Goal: Information Seeking & Learning: Learn about a topic

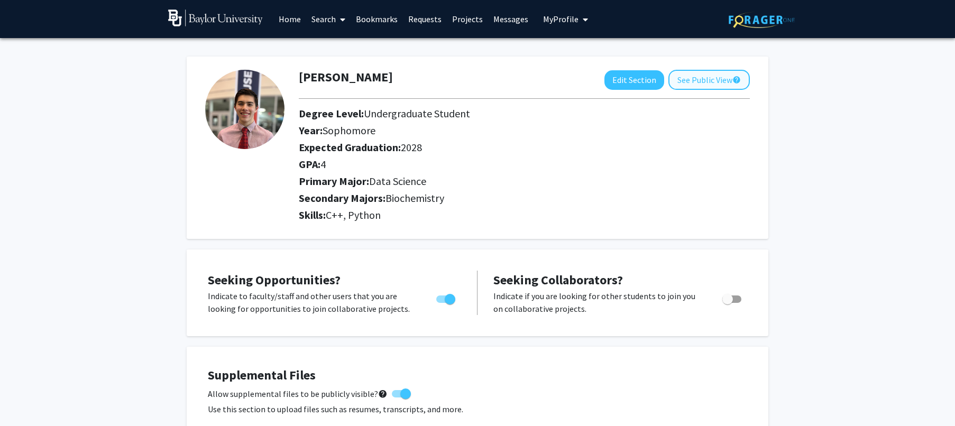
click at [687, 86] on button "See Public View help" at bounding box center [709, 80] width 81 height 20
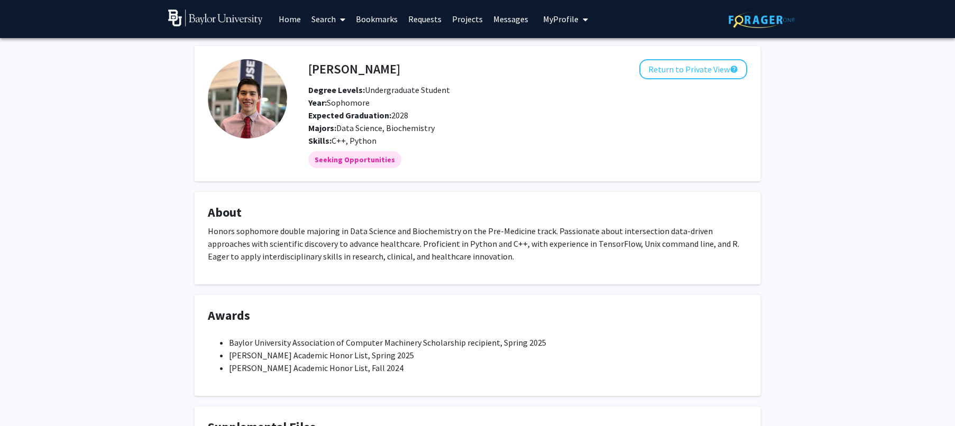
click at [556, 19] on span "My Profile" at bounding box center [560, 19] width 35 height 11
click at [504, 22] on link "Messages" at bounding box center [510, 19] width 45 height 37
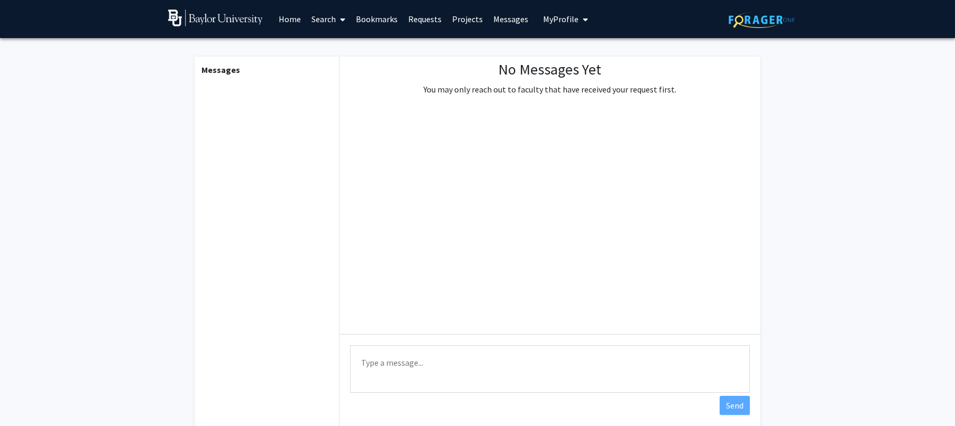
drag, startPoint x: 244, startPoint y: 112, endPoint x: 244, endPoint y: 103, distance: 9.0
click at [245, 113] on div "Messages" at bounding box center [266, 242] width 146 height 370
click at [222, 28] on link at bounding box center [220, 19] width 105 height 37
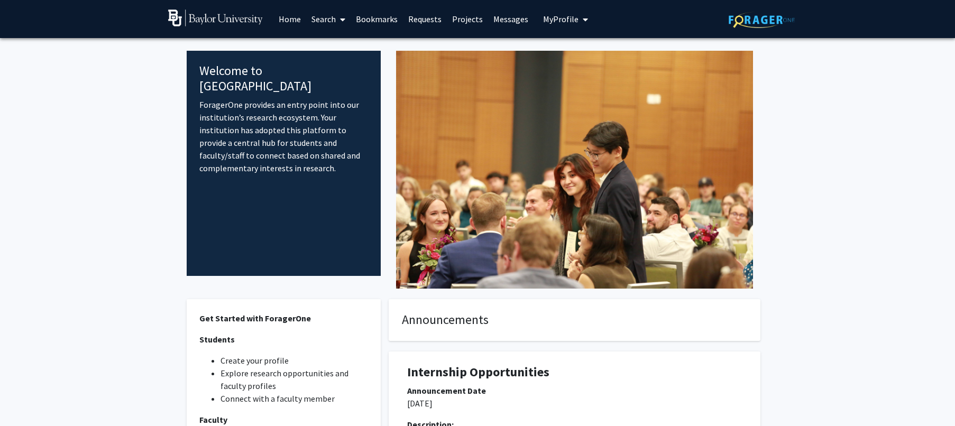
click at [316, 19] on link "Search" at bounding box center [328, 19] width 44 height 37
click at [330, 44] on span "Faculty/Staff" at bounding box center [345, 48] width 78 height 21
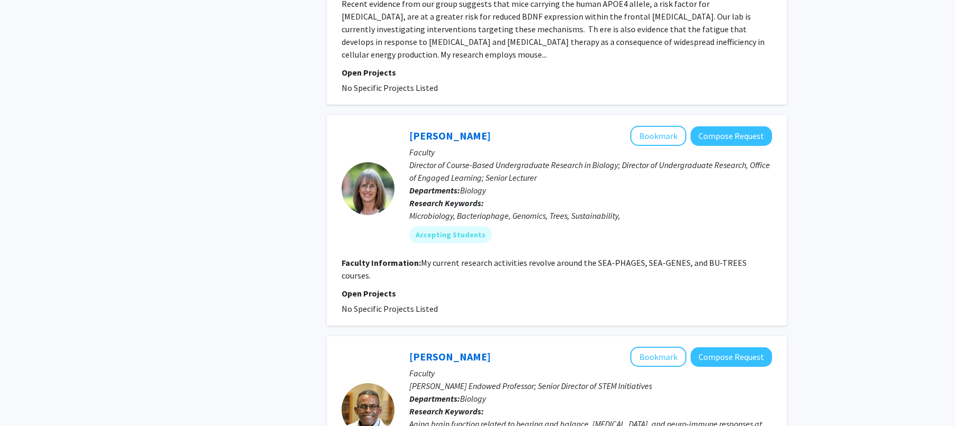
scroll to position [2813, 0]
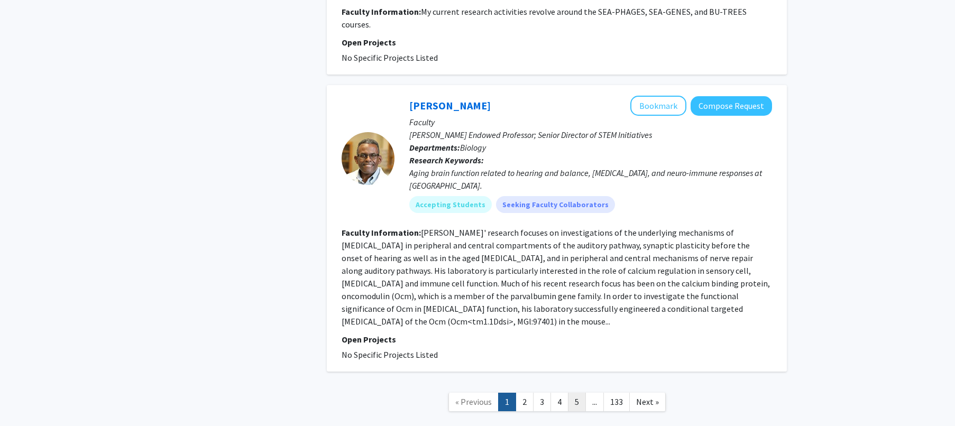
click at [572, 393] on link "5" at bounding box center [577, 402] width 18 height 19
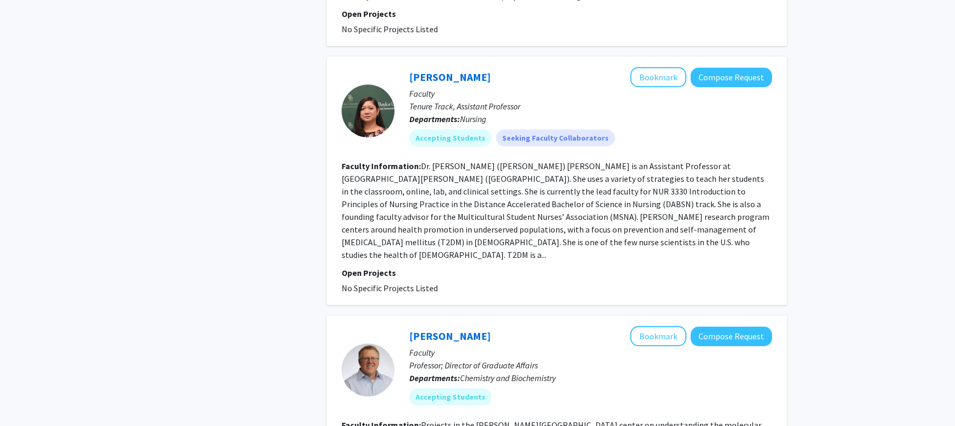
scroll to position [2227, 0]
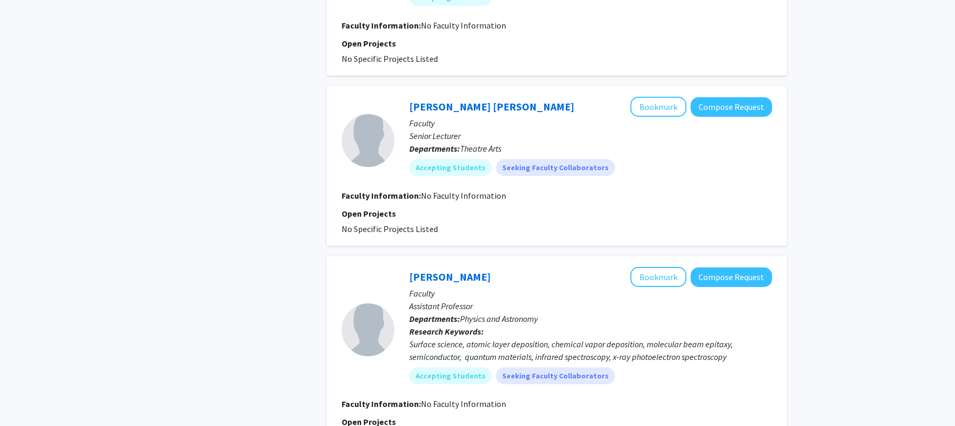
scroll to position [1494, 0]
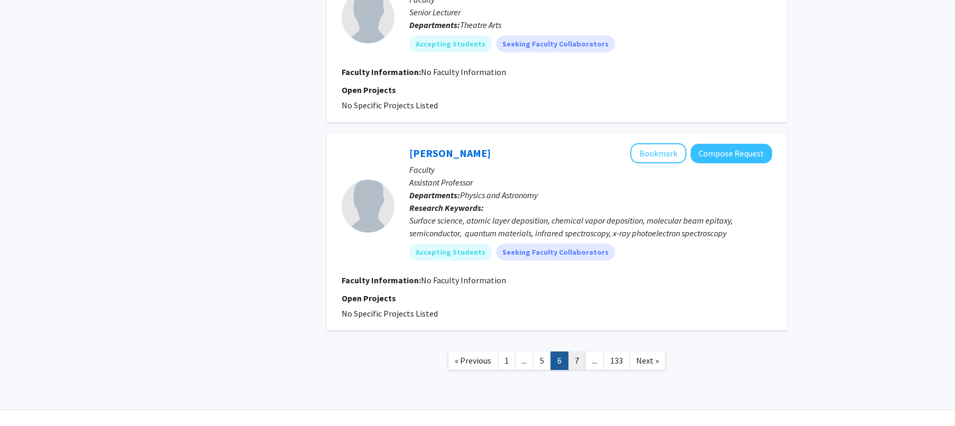
click at [582, 363] on link "7" at bounding box center [577, 361] width 18 height 19
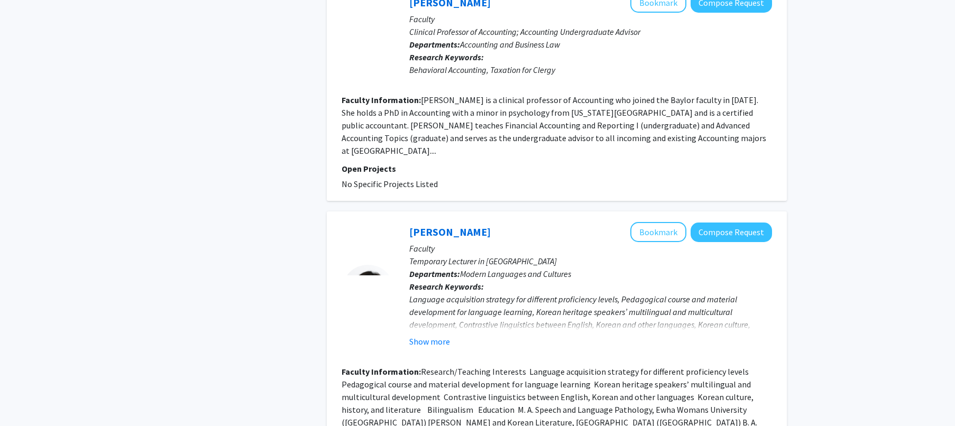
scroll to position [2320, 0]
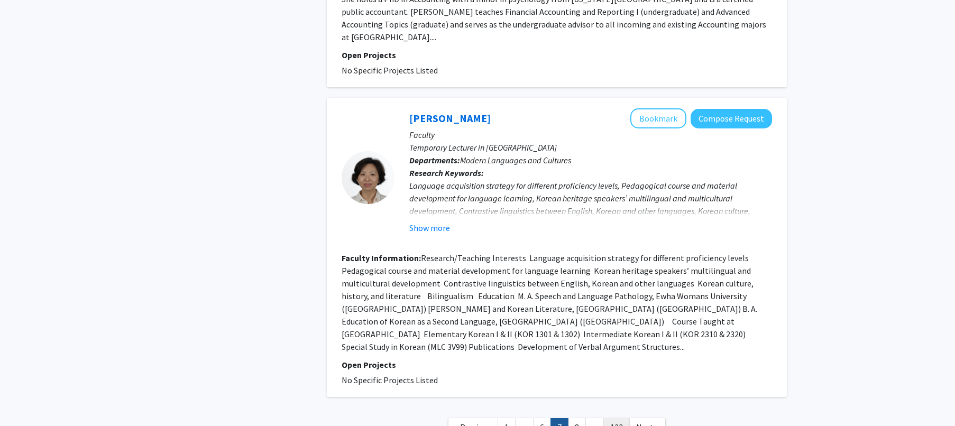
click at [624, 418] on link "133" at bounding box center [617, 427] width 26 height 19
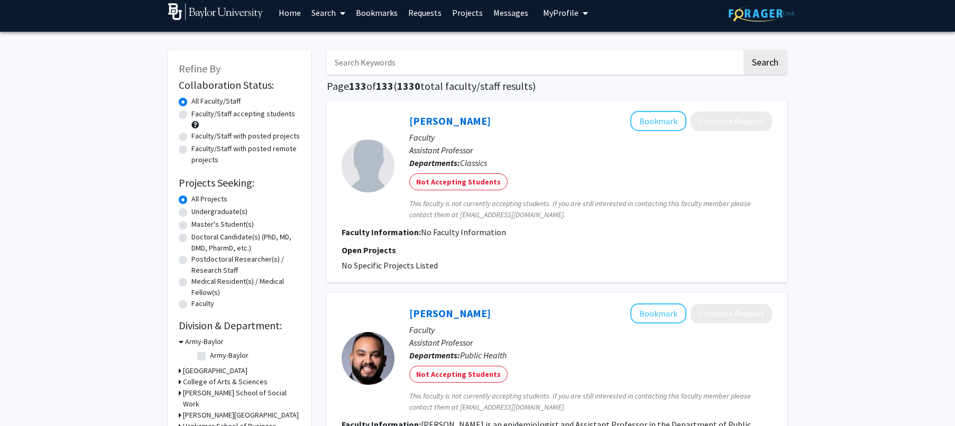
scroll to position [8, 0]
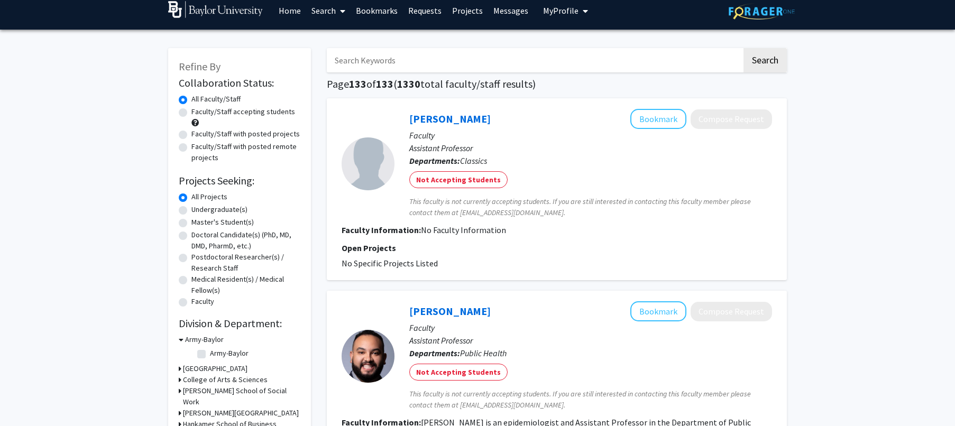
click at [191, 117] on label "Faculty/Staff accepting students" at bounding box center [243, 111] width 104 height 11
click at [191, 113] on input "Faculty/Staff accepting students" at bounding box center [194, 109] width 7 height 7
radio input "true"
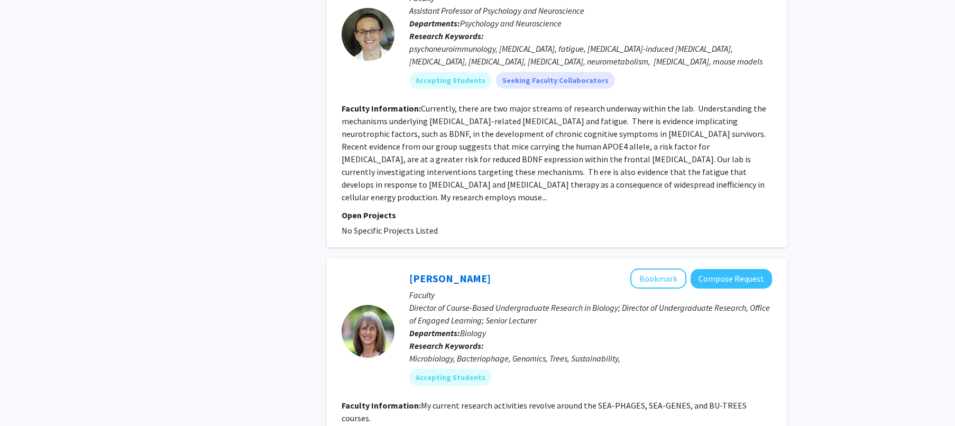
scroll to position [2813, 0]
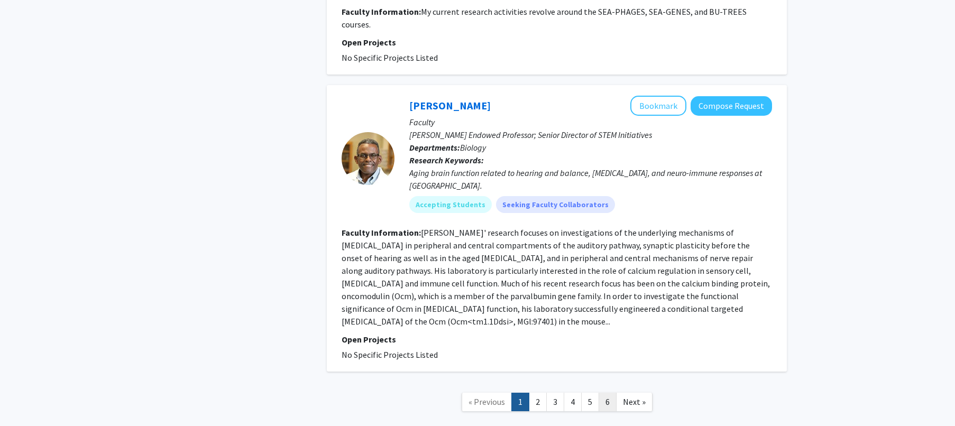
click at [609, 393] on link "6" at bounding box center [608, 402] width 18 height 19
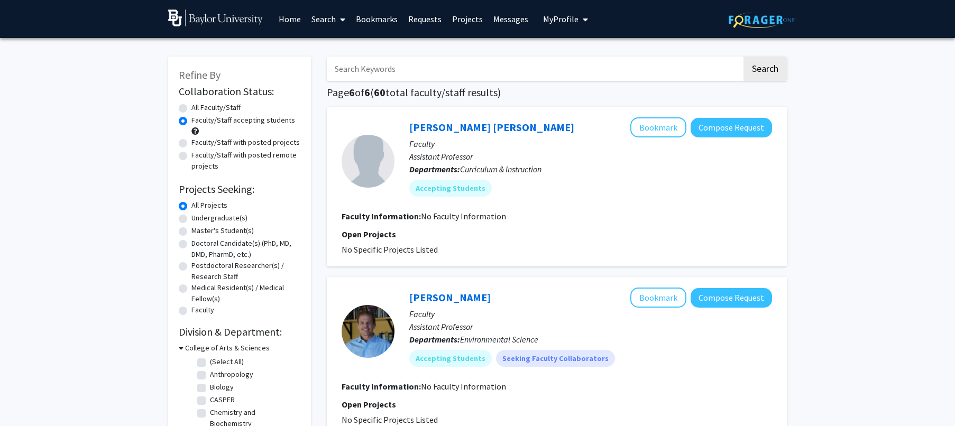
click at [229, 145] on label "Faculty/Staff with posted projects" at bounding box center [245, 142] width 108 height 11
click at [198, 144] on input "Faculty/Staff with posted projects" at bounding box center [194, 140] width 7 height 7
radio input "true"
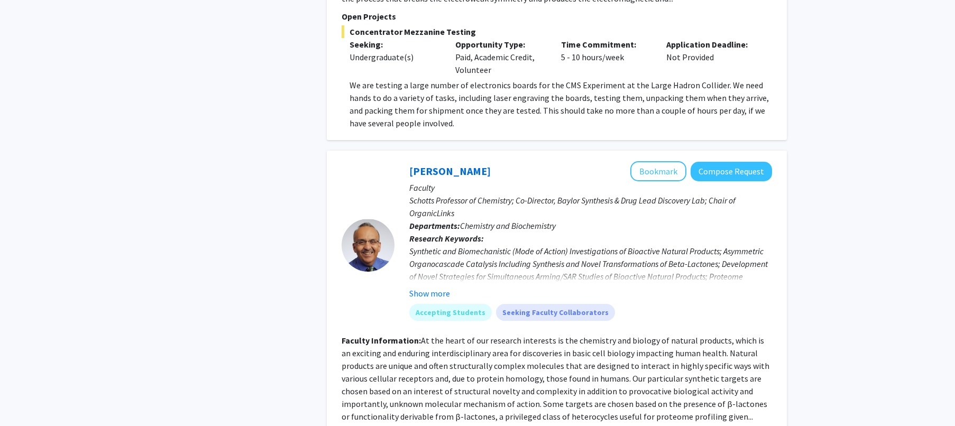
scroll to position [1220, 0]
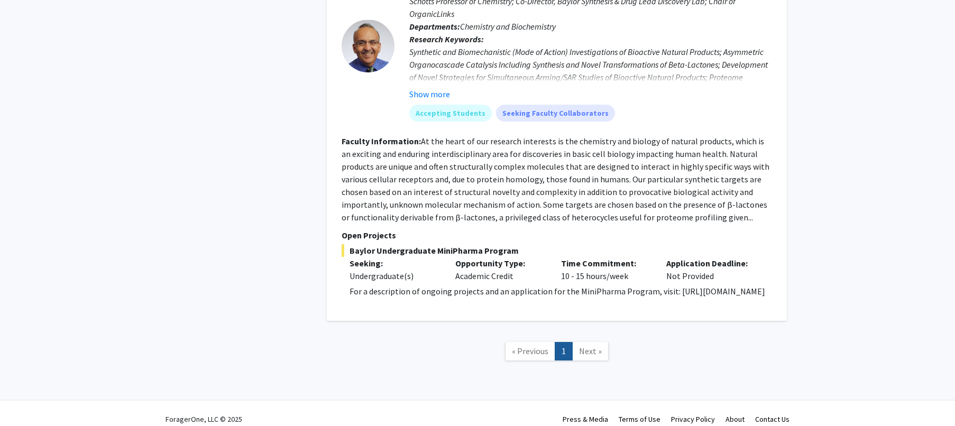
click at [589, 346] on span "Next »" at bounding box center [590, 351] width 23 height 11
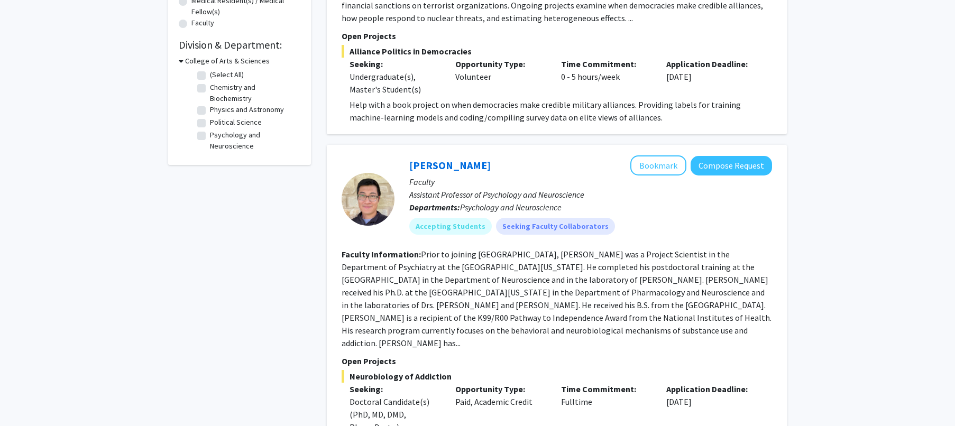
scroll to position [0, 0]
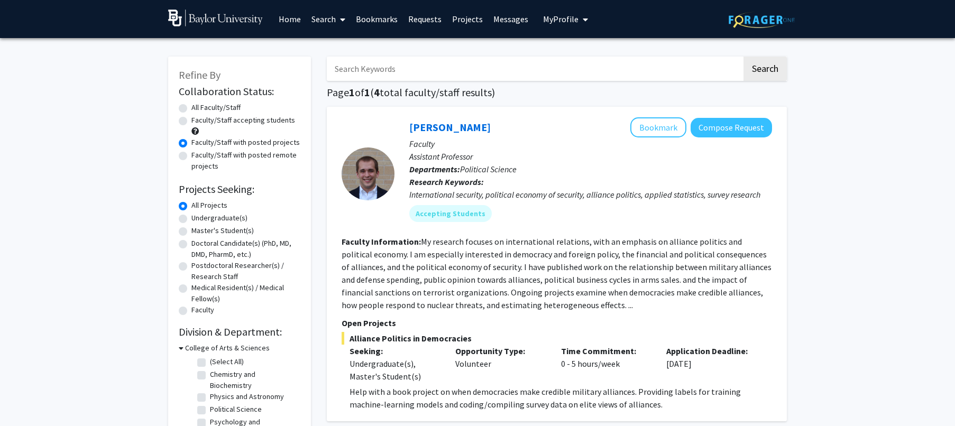
click at [235, 121] on label "Faculty/Staff accepting students" at bounding box center [243, 120] width 104 height 11
click at [198, 121] on input "Faculty/Staff accepting students" at bounding box center [194, 118] width 7 height 7
radio input "true"
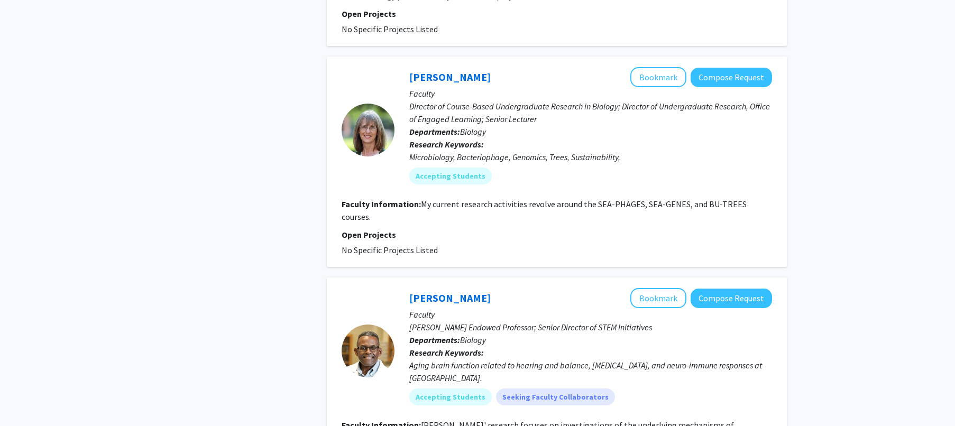
scroll to position [2813, 0]
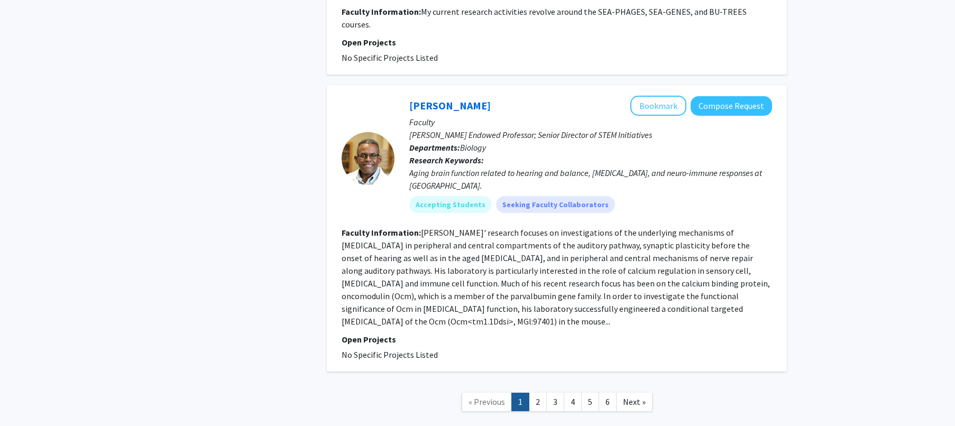
click at [542, 393] on link "2" at bounding box center [538, 402] width 18 height 19
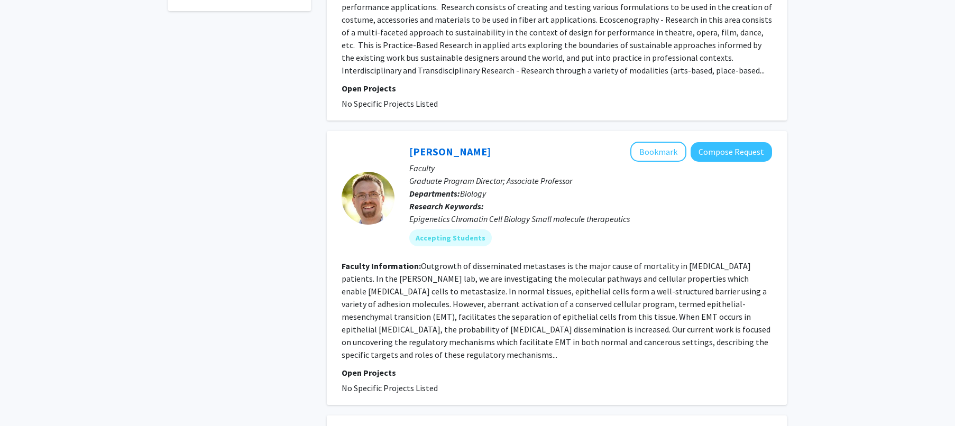
scroll to position [598, 0]
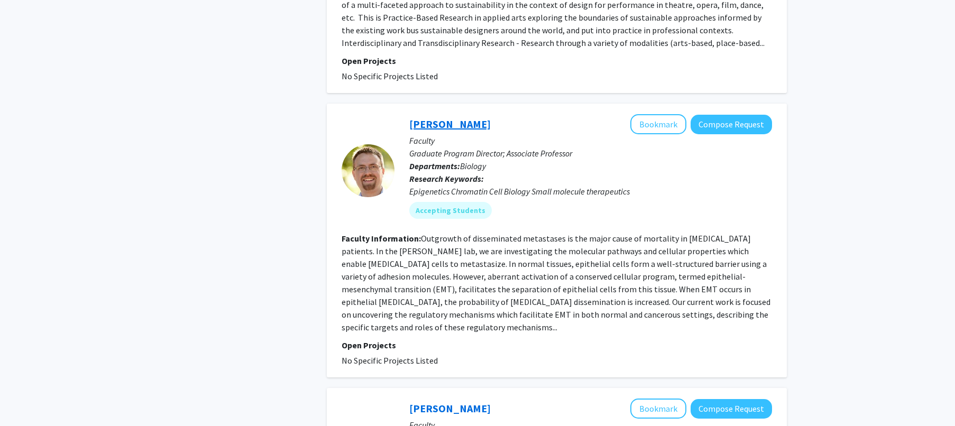
click at [422, 117] on link "[PERSON_NAME]" at bounding box center [449, 123] width 81 height 13
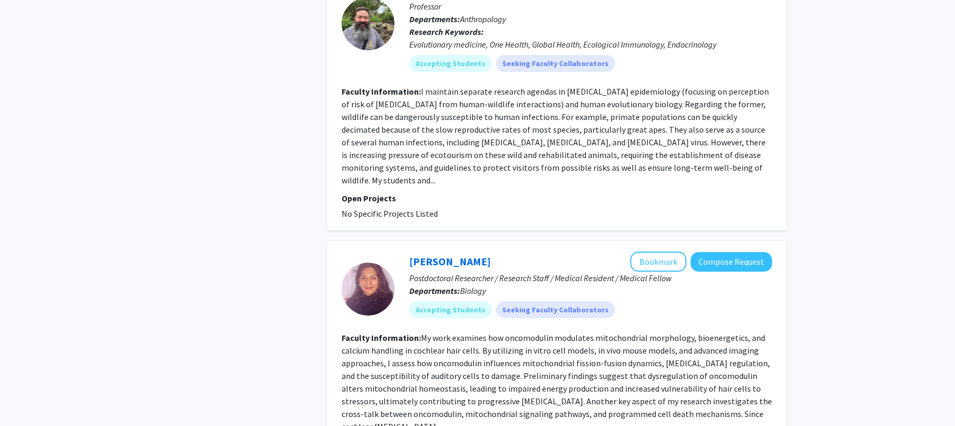
scroll to position [2431, 0]
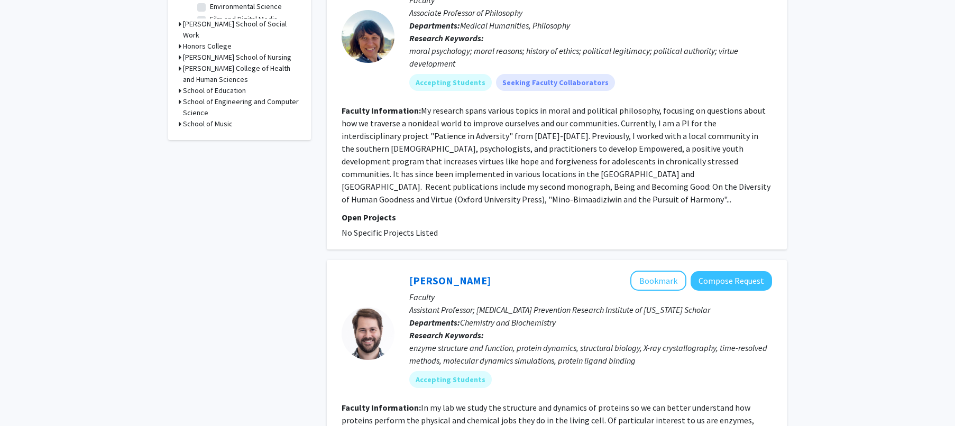
scroll to position [443, 0]
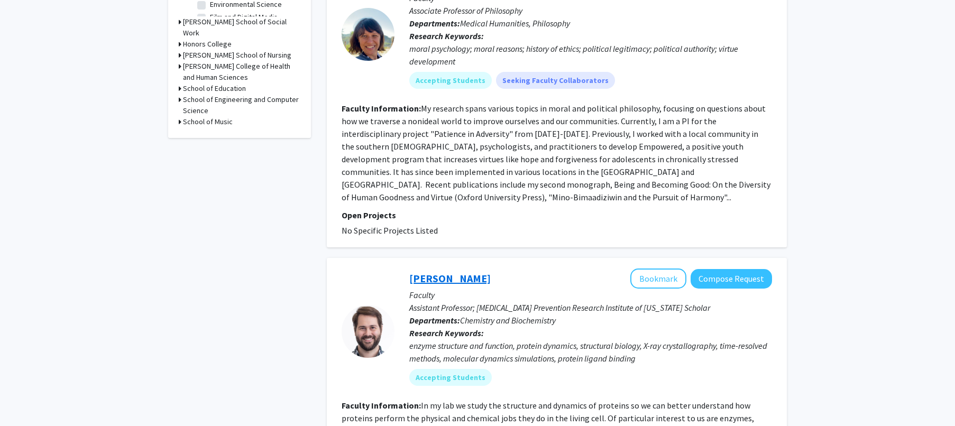
click at [441, 272] on link "[PERSON_NAME]" at bounding box center [449, 278] width 81 height 13
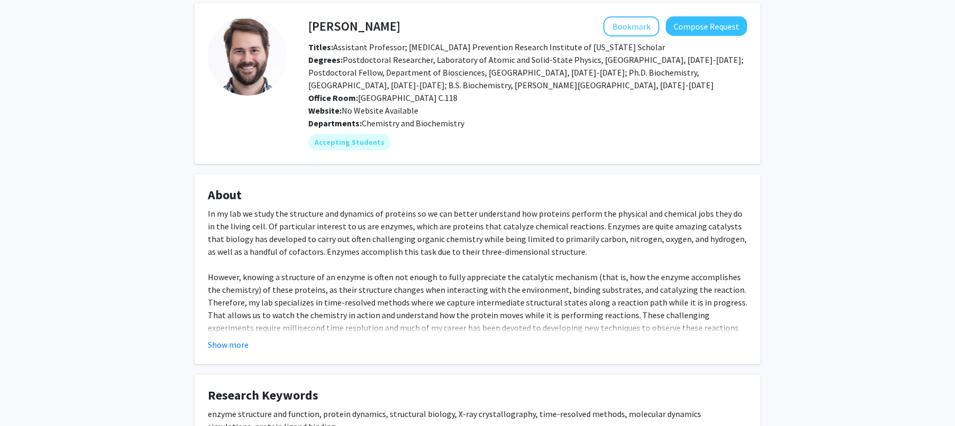
scroll to position [66, 0]
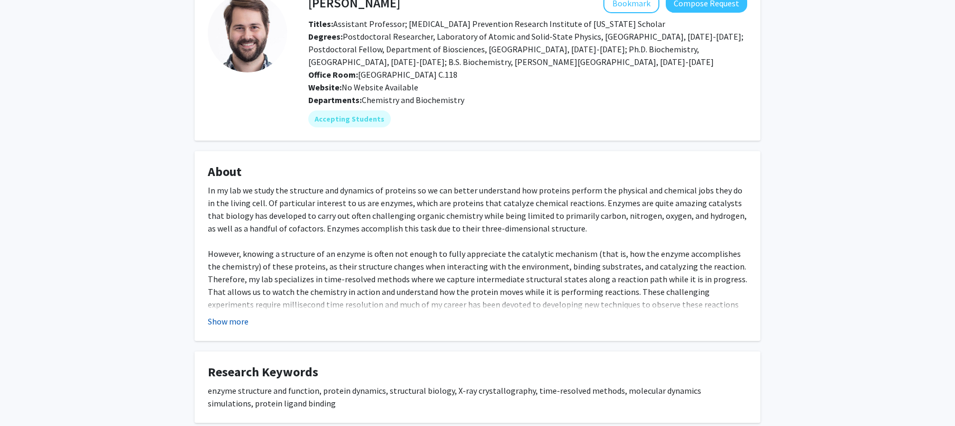
click at [215, 318] on button "Show more" at bounding box center [228, 321] width 41 height 13
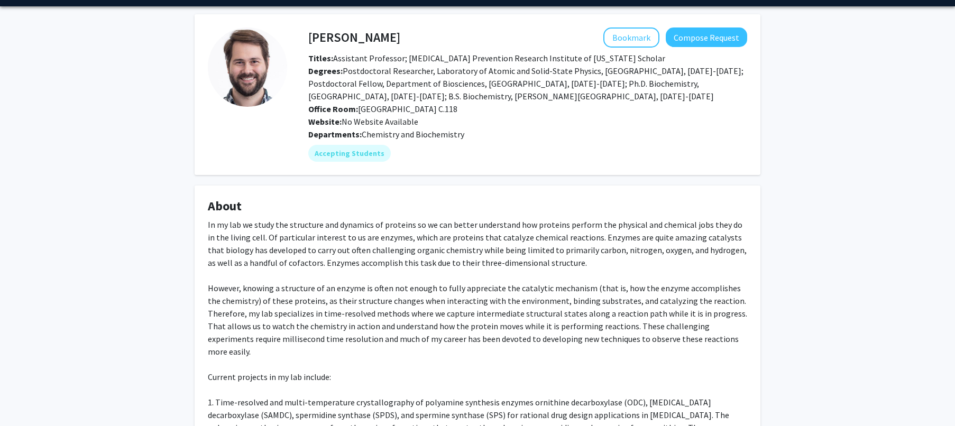
scroll to position [0, 0]
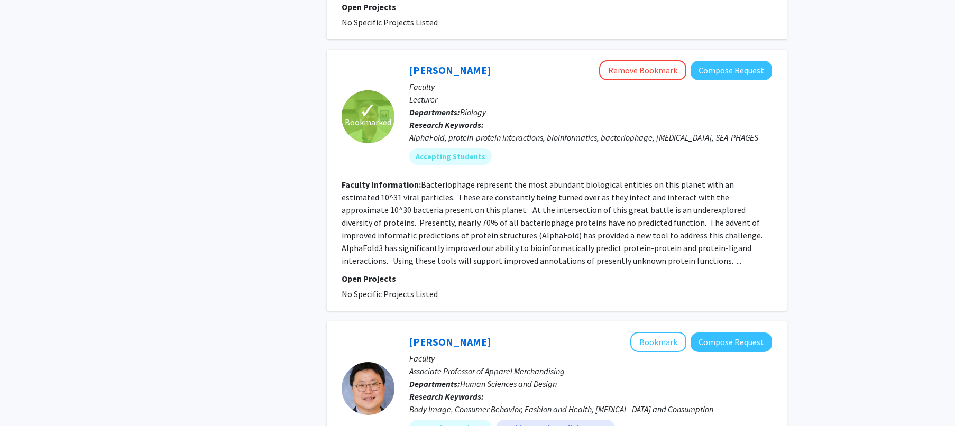
scroll to position [796, 0]
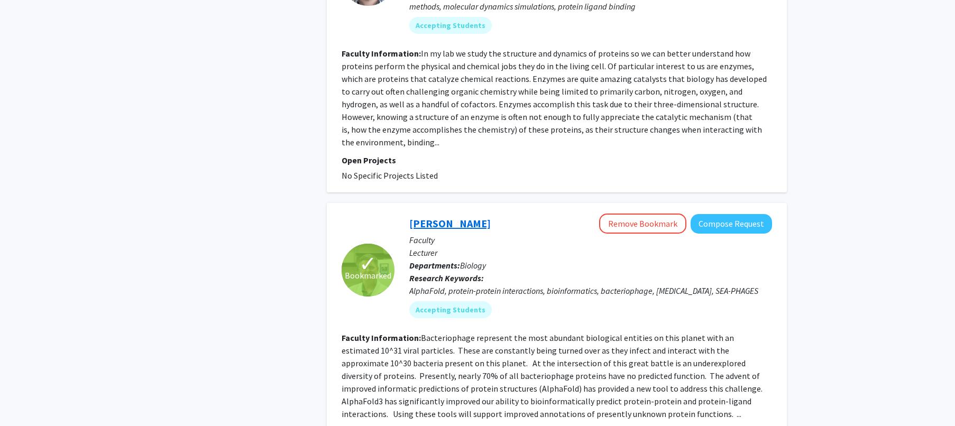
click at [419, 214] on div "[PERSON_NAME] Remove Bookmark Compose Request" at bounding box center [590, 224] width 363 height 20
click at [419, 217] on link "[PERSON_NAME]" at bounding box center [449, 223] width 81 height 13
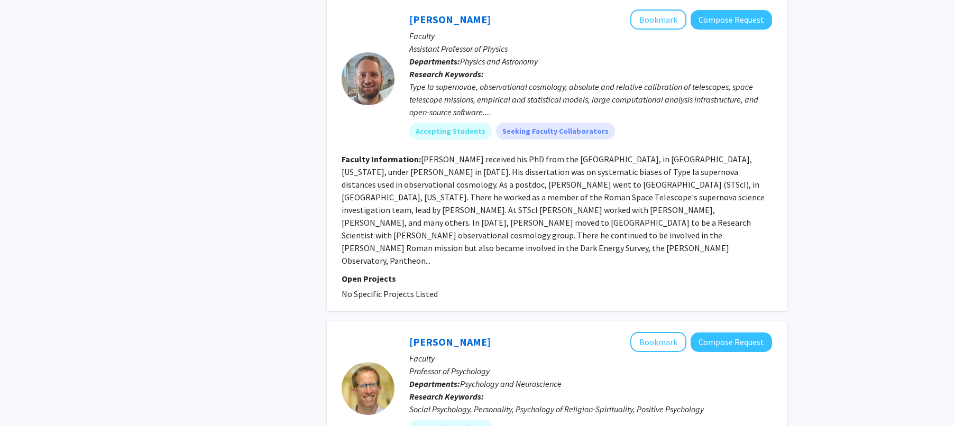
scroll to position [2634, 0]
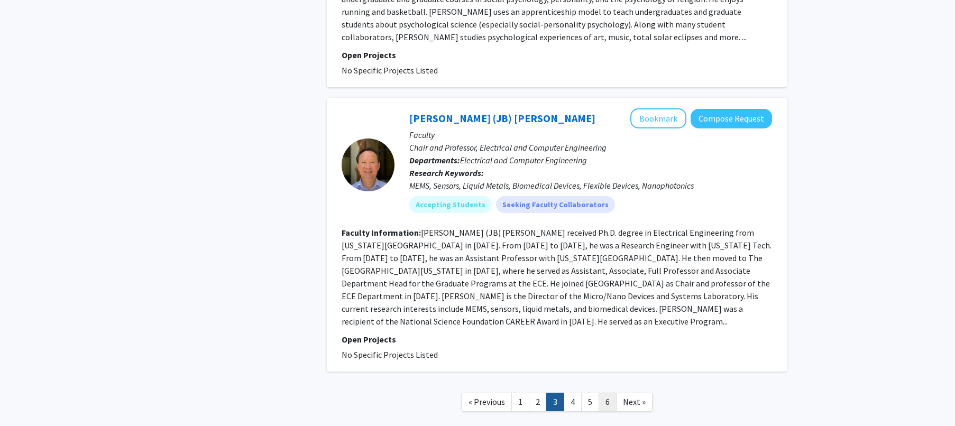
click at [602, 393] on link "6" at bounding box center [608, 402] width 18 height 19
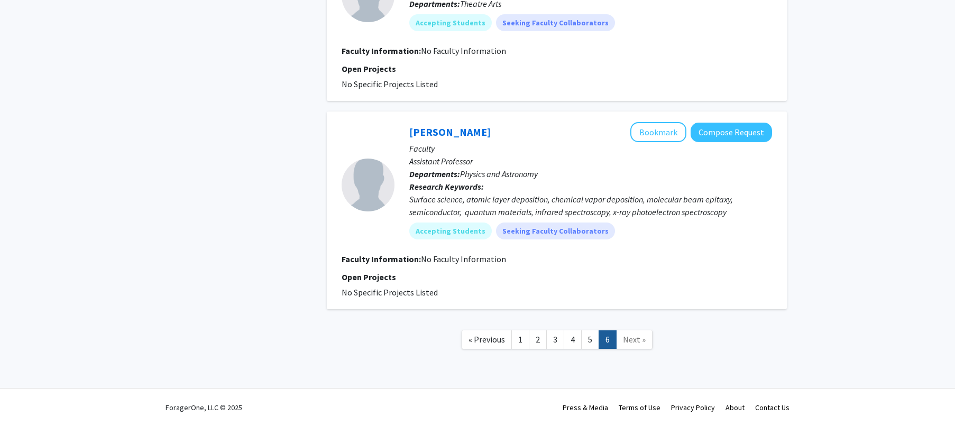
scroll to position [1496, 0]
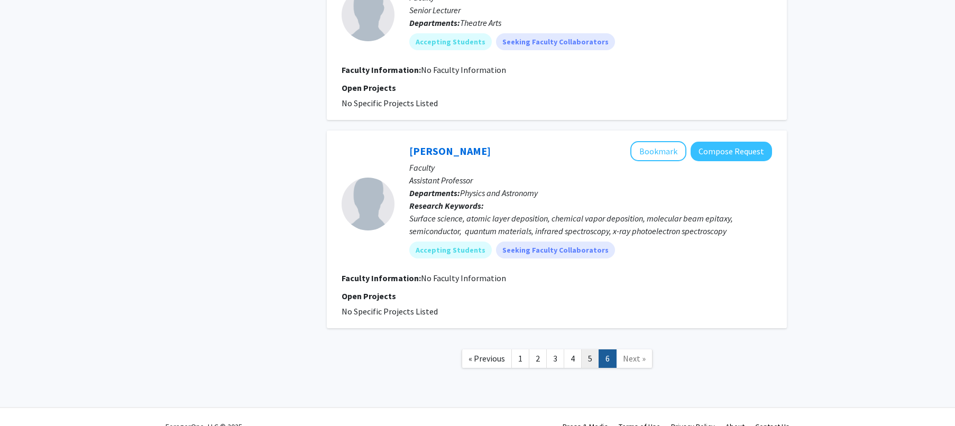
click at [586, 360] on link "5" at bounding box center [590, 359] width 18 height 19
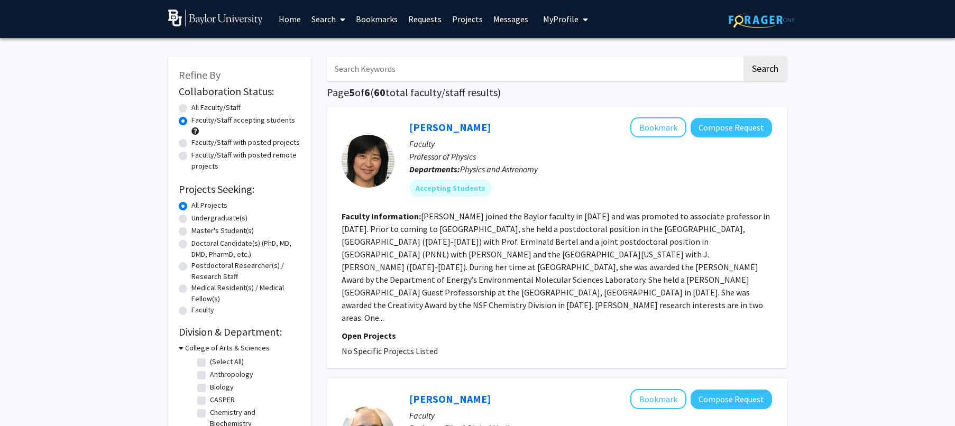
click at [212, 221] on label "Undergraduate(s)" at bounding box center [219, 218] width 56 height 11
click at [198, 220] on input "Undergraduate(s)" at bounding box center [194, 216] width 7 height 7
radio input "true"
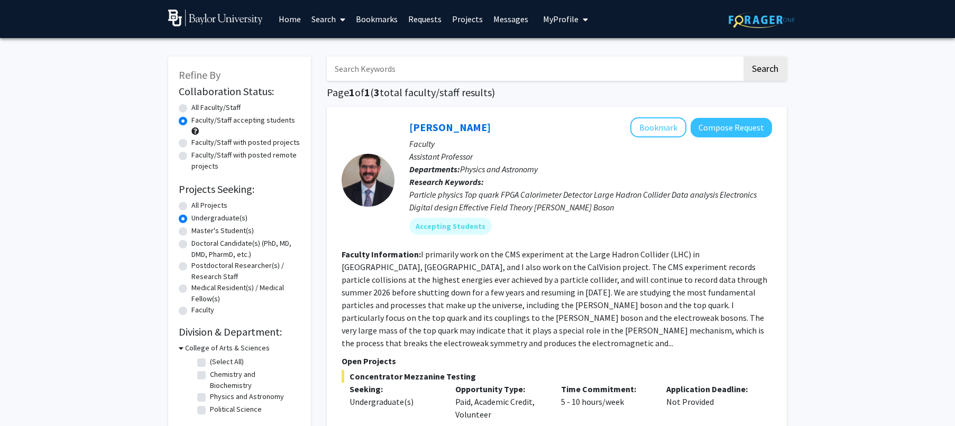
click at [200, 208] on label "All Projects" at bounding box center [209, 205] width 36 height 11
click at [198, 207] on input "All Projects" at bounding box center [194, 203] width 7 height 7
radio input "true"
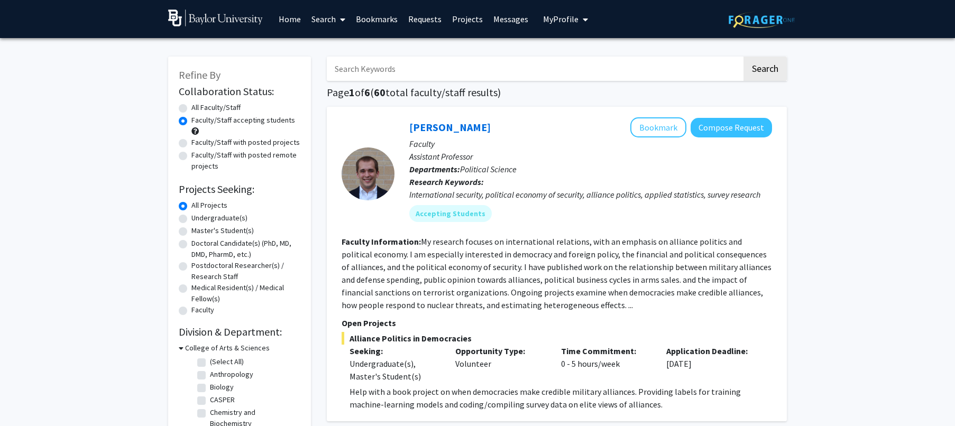
click at [200, 217] on label "Undergraduate(s)" at bounding box center [219, 218] width 56 height 11
click at [198, 217] on input "Undergraduate(s)" at bounding box center [194, 216] width 7 height 7
radio input "true"
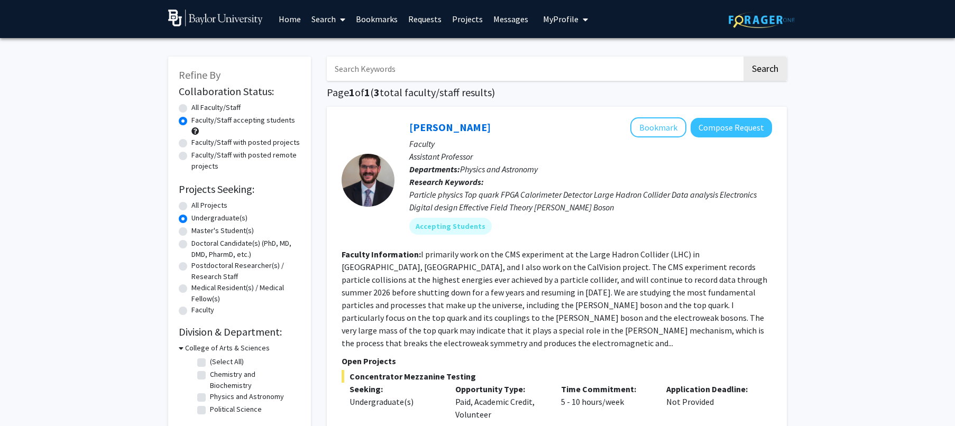
click at [198, 208] on label "All Projects" at bounding box center [209, 205] width 36 height 11
click at [198, 207] on input "All Projects" at bounding box center [194, 203] width 7 height 7
radio input "true"
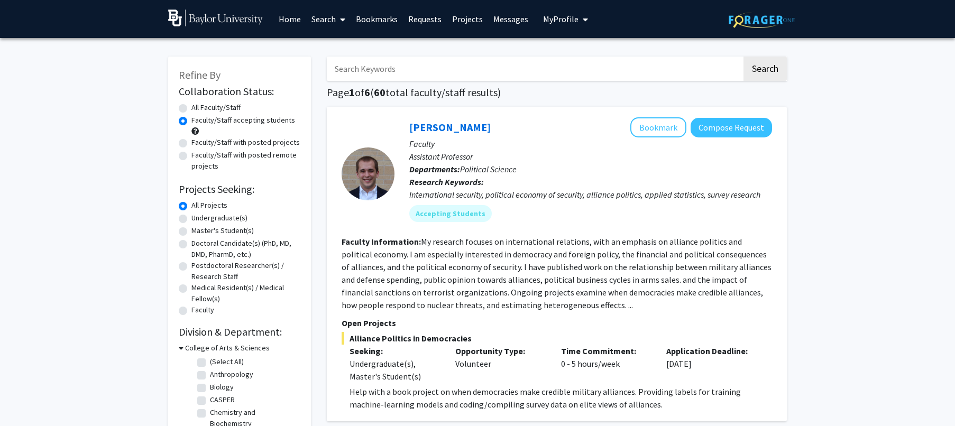
click at [194, 221] on label "Undergraduate(s)" at bounding box center [219, 218] width 56 height 11
click at [194, 220] on input "Undergraduate(s)" at bounding box center [194, 216] width 7 height 7
radio input "true"
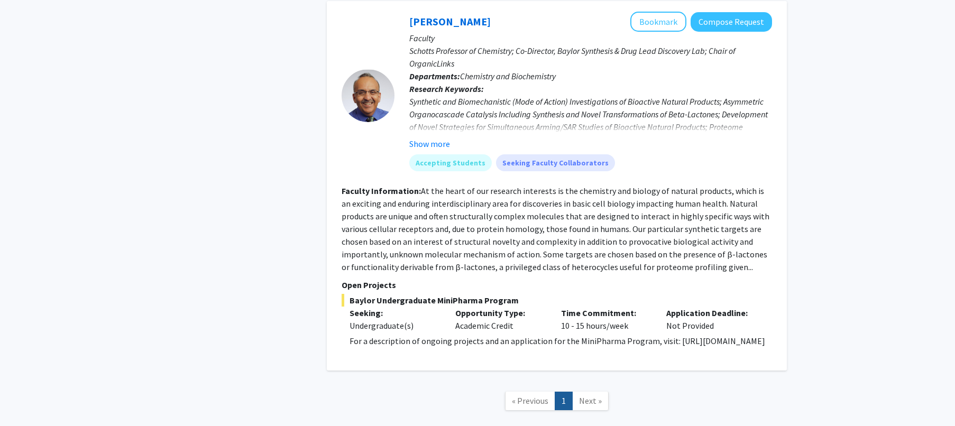
scroll to position [817, 0]
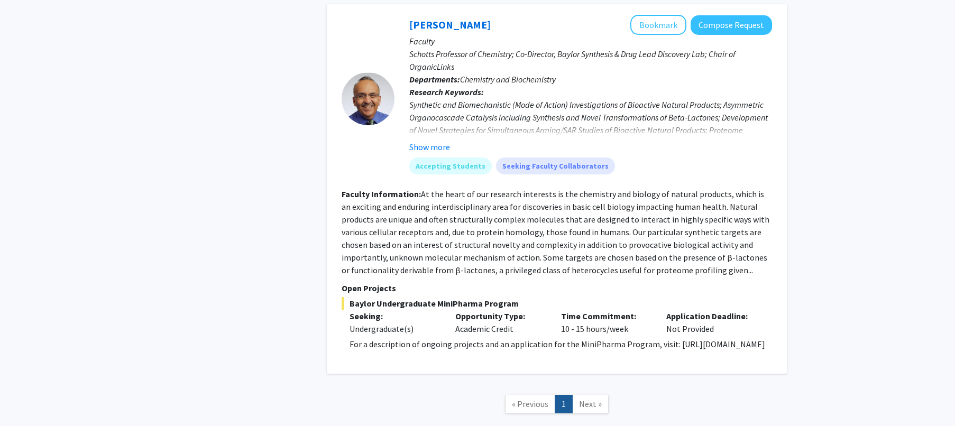
click at [422, 252] on section "Faculty Information: At the heart of our research interests is the chemistry an…" at bounding box center [557, 232] width 431 height 89
click at [433, 18] on link "[PERSON_NAME]" at bounding box center [449, 24] width 81 height 13
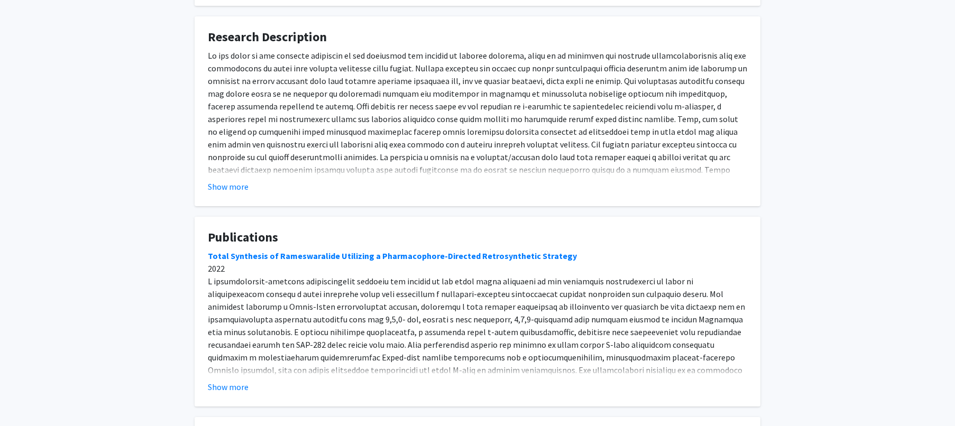
scroll to position [741, 0]
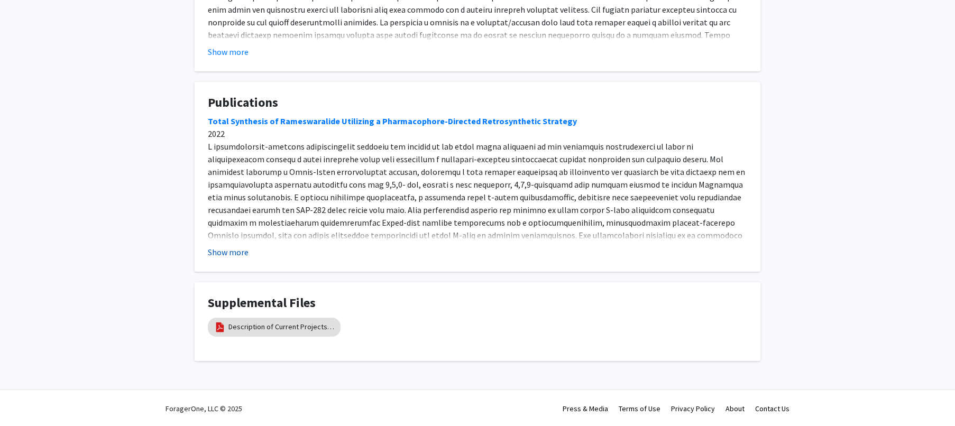
click at [227, 250] on button "Show more" at bounding box center [228, 252] width 41 height 13
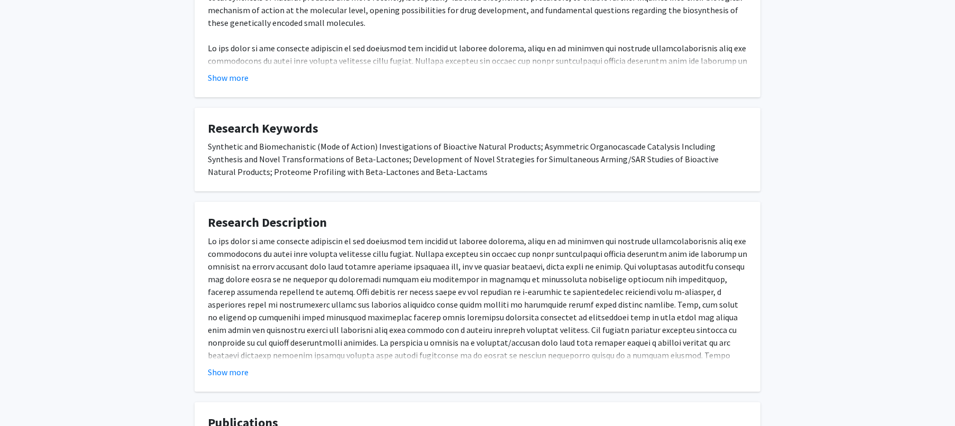
scroll to position [226, 0]
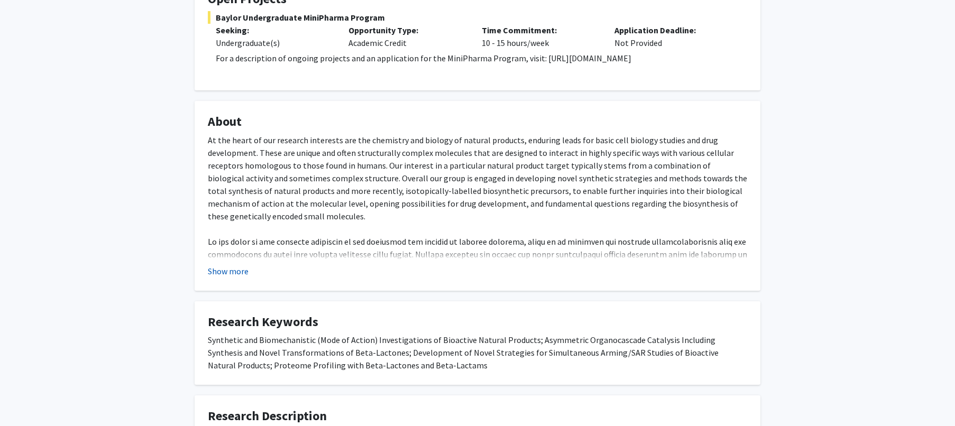
click at [234, 268] on button "Show more" at bounding box center [228, 271] width 41 height 13
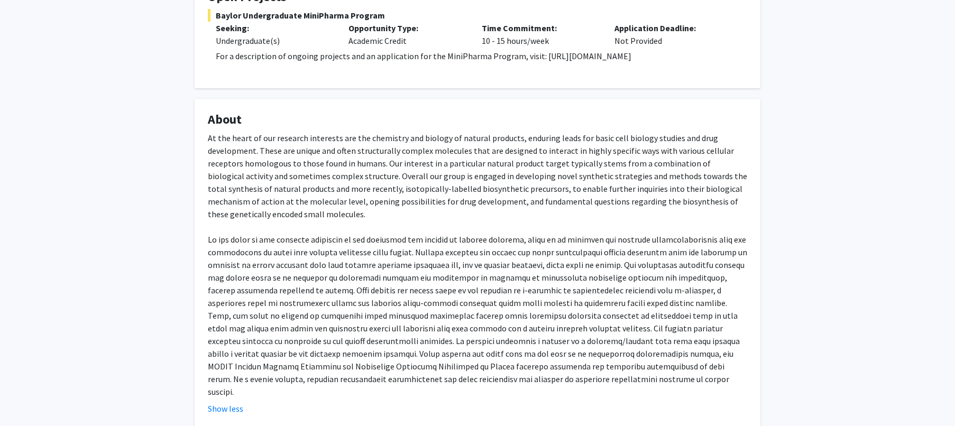
scroll to position [0, 0]
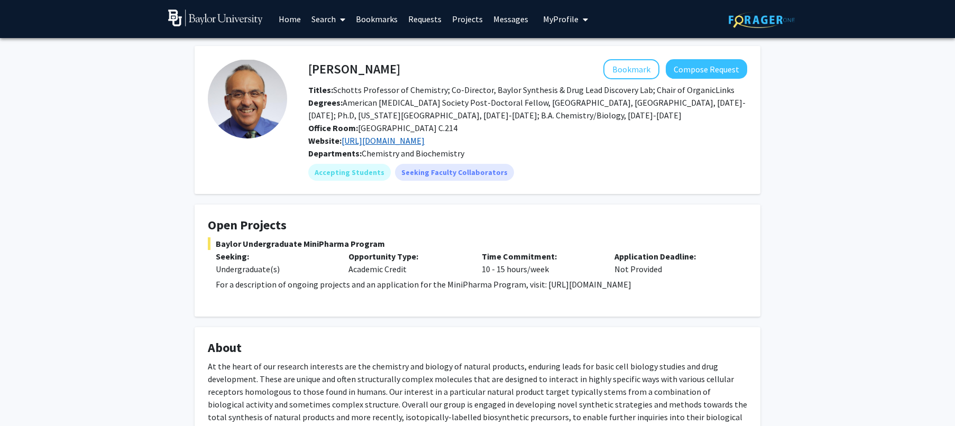
click at [390, 142] on link "[URL][DOMAIN_NAME]" at bounding box center [383, 140] width 83 height 11
click at [609, 71] on button "Bookmark" at bounding box center [632, 69] width 56 height 20
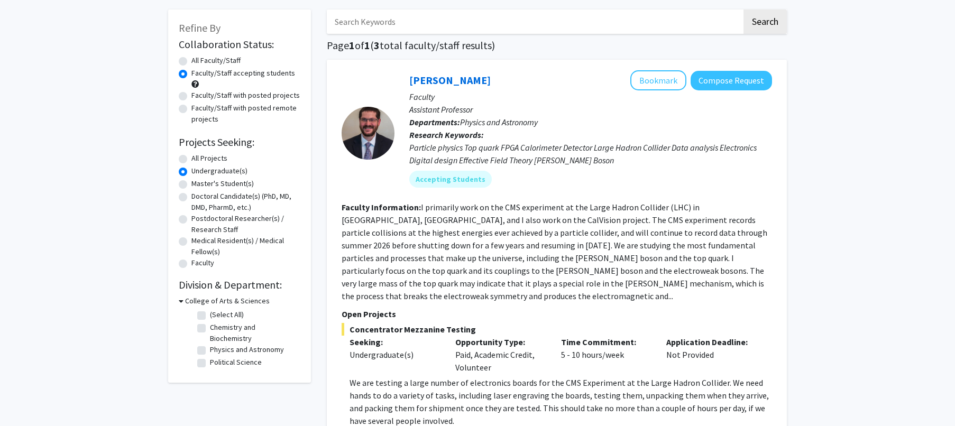
scroll to position [76, 0]
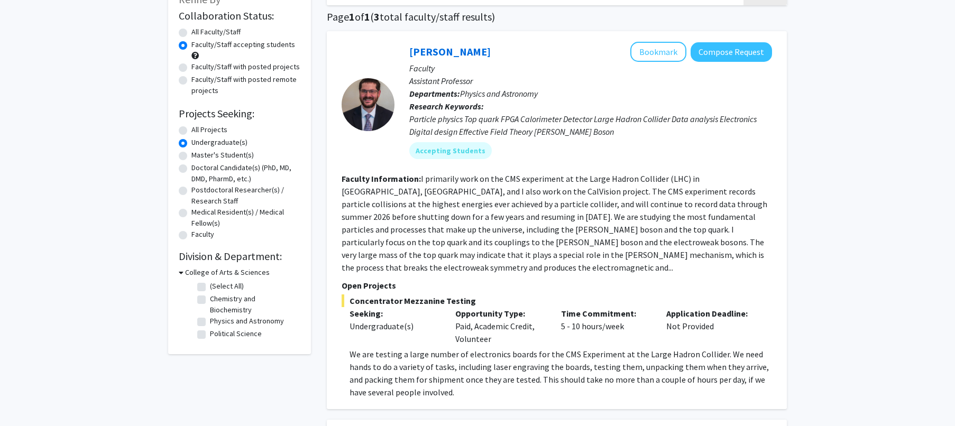
click at [194, 130] on label "All Projects" at bounding box center [209, 129] width 36 height 11
click at [194, 130] on input "All Projects" at bounding box center [194, 127] width 7 height 7
radio input "true"
click at [194, 59] on span at bounding box center [194, 55] width 7 height 7
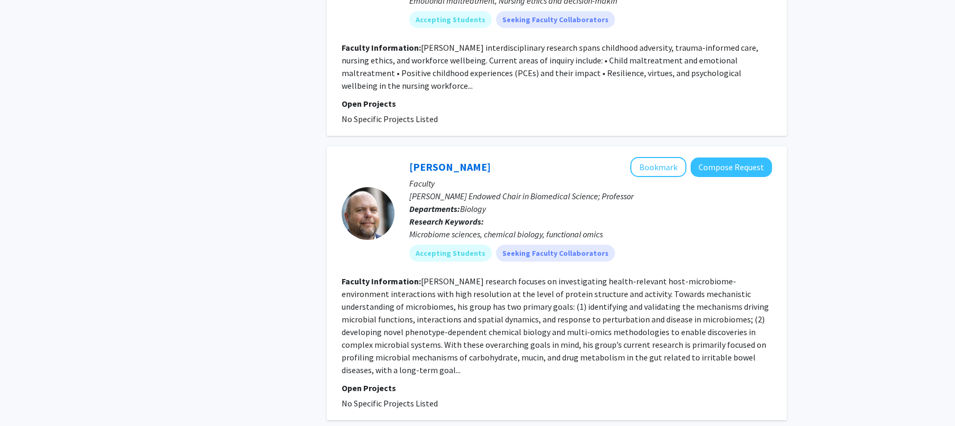
scroll to position [1667, 0]
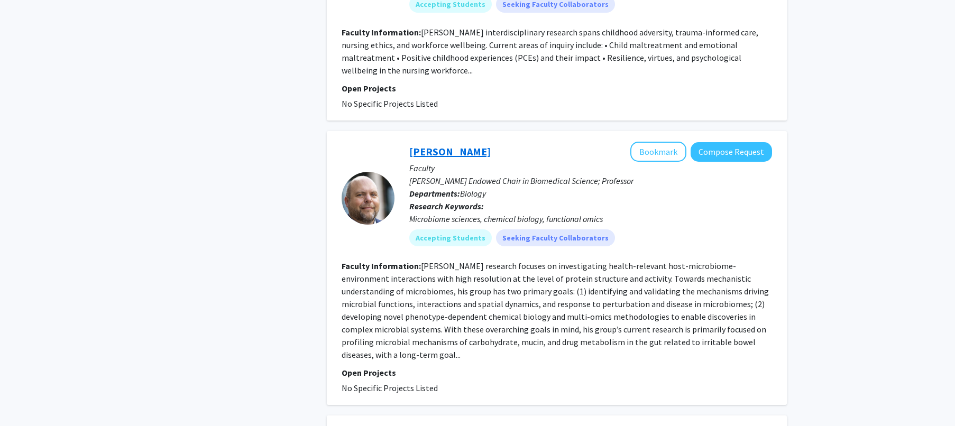
click at [436, 145] on link "[PERSON_NAME]" at bounding box center [449, 151] width 81 height 13
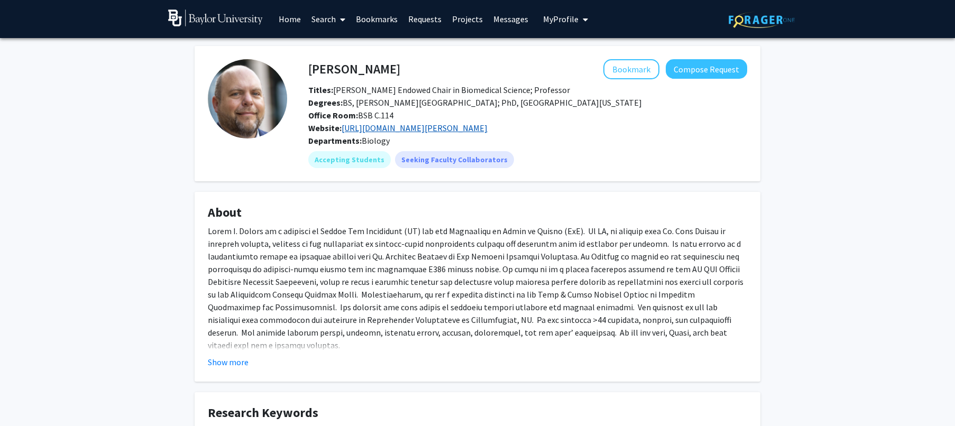
click at [405, 129] on link "[URL][DOMAIN_NAME][PERSON_NAME]" at bounding box center [415, 128] width 146 height 11
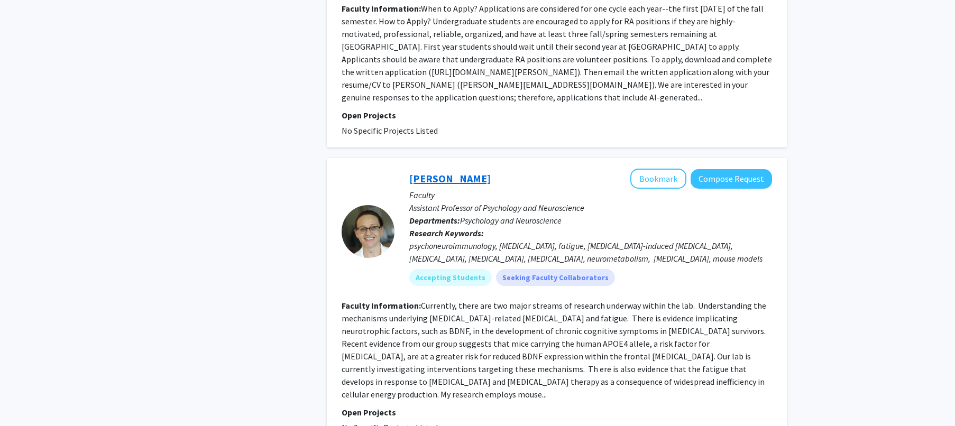
scroll to position [2249, 0]
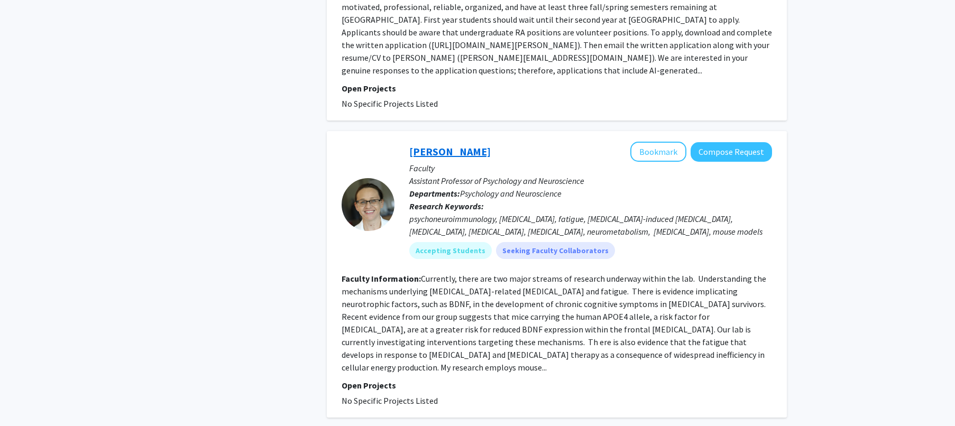
click at [419, 145] on link "[PERSON_NAME]" at bounding box center [449, 151] width 81 height 13
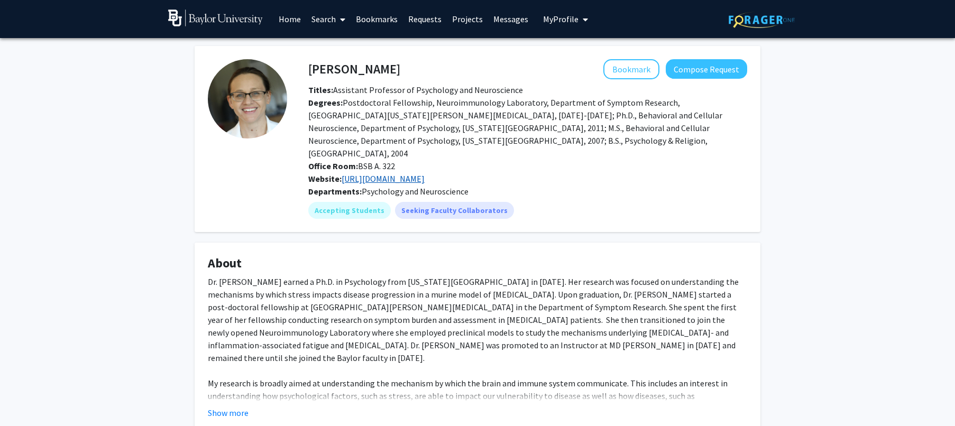
click at [408, 173] on link "[URL][DOMAIN_NAME]" at bounding box center [383, 178] width 83 height 11
click at [632, 75] on button "Bookmark" at bounding box center [632, 69] width 56 height 20
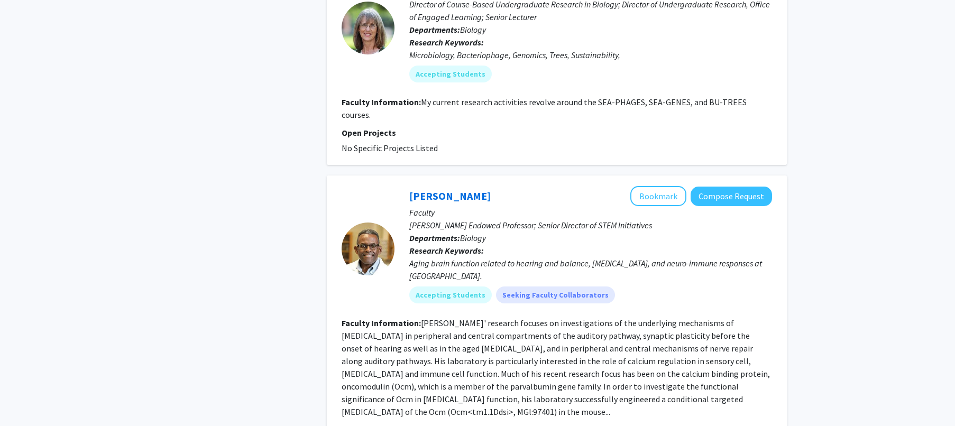
scroll to position [2813, 0]
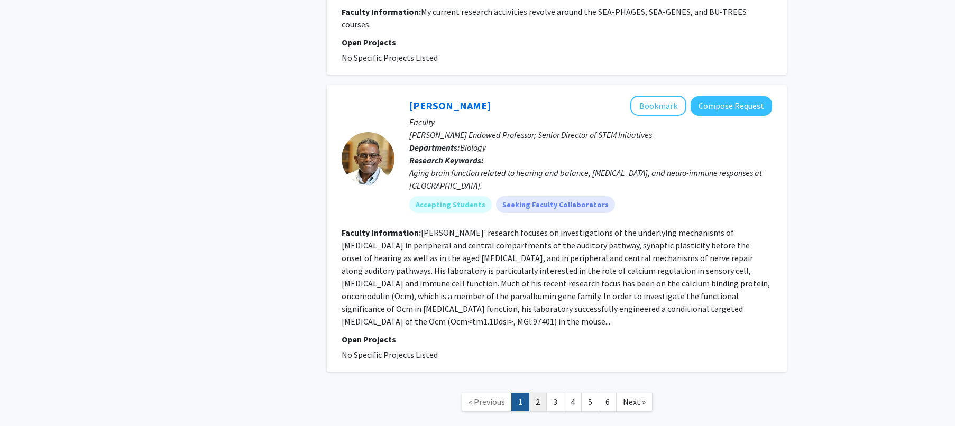
click at [543, 393] on link "2" at bounding box center [538, 402] width 18 height 19
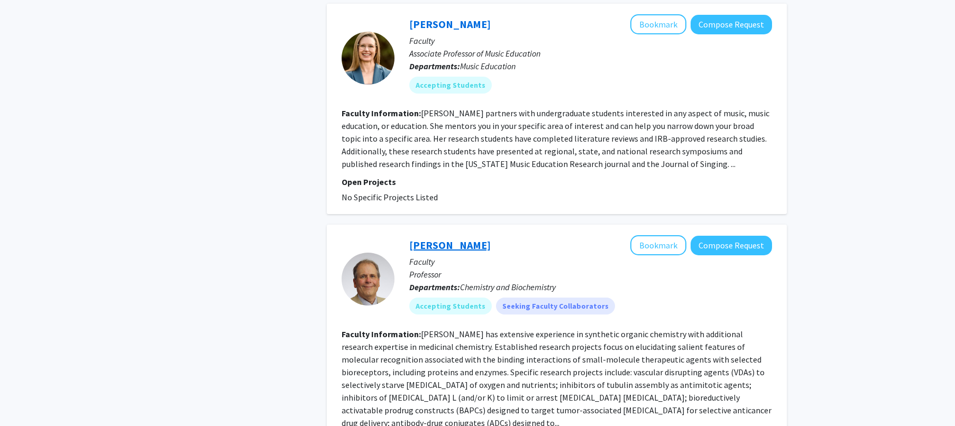
scroll to position [1269, 0]
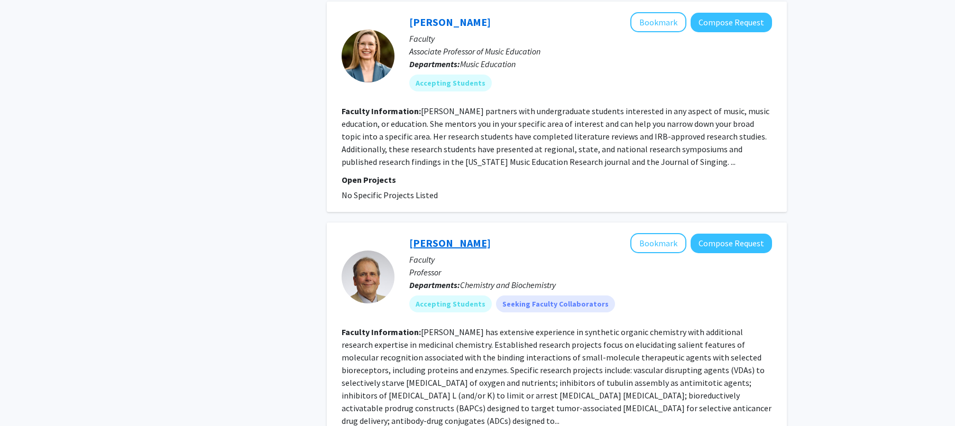
click at [439, 236] on link "[PERSON_NAME]" at bounding box center [449, 242] width 81 height 13
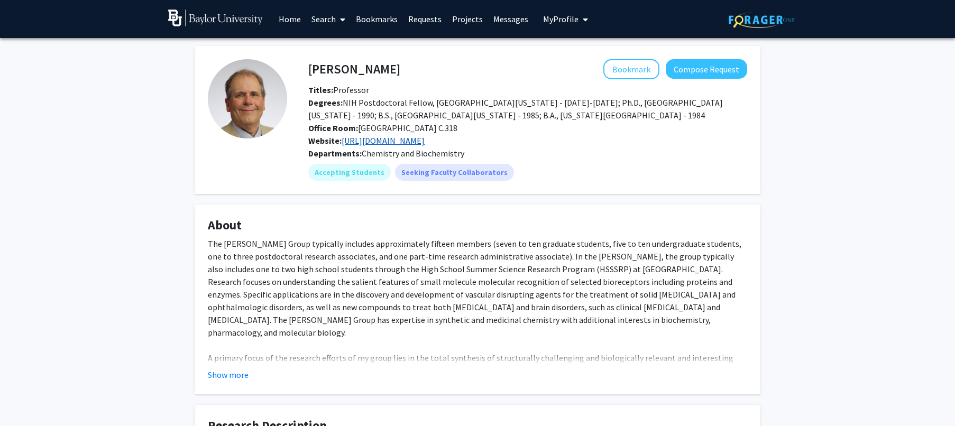
click at [401, 143] on link "[URL][DOMAIN_NAME]" at bounding box center [383, 140] width 83 height 11
click at [631, 74] on button "Bookmark" at bounding box center [632, 69] width 56 height 20
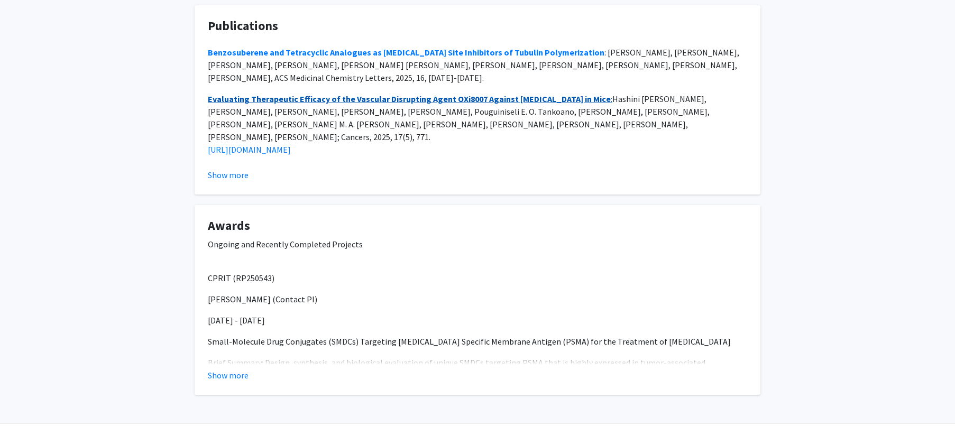
scroll to position [635, 0]
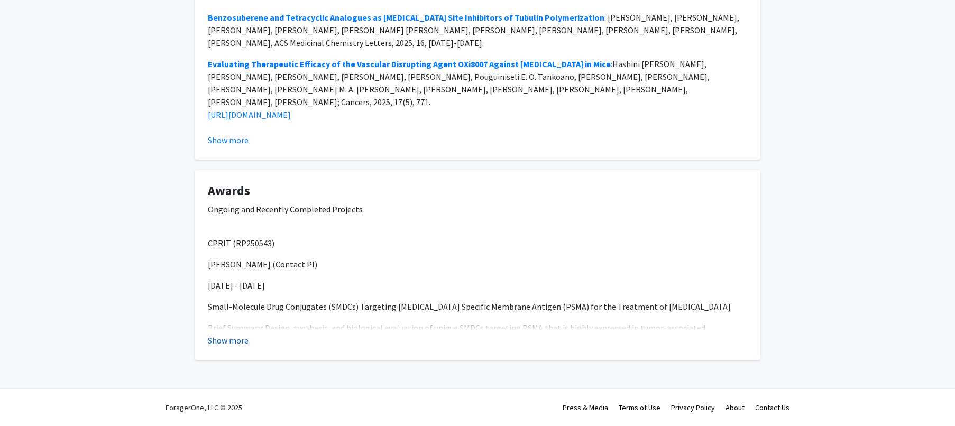
click at [241, 337] on button "Show more" at bounding box center [228, 340] width 41 height 13
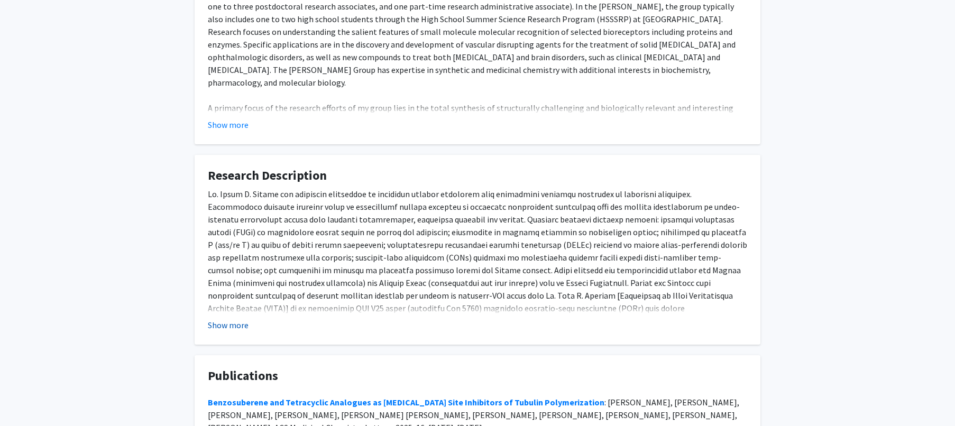
scroll to position [270, 0]
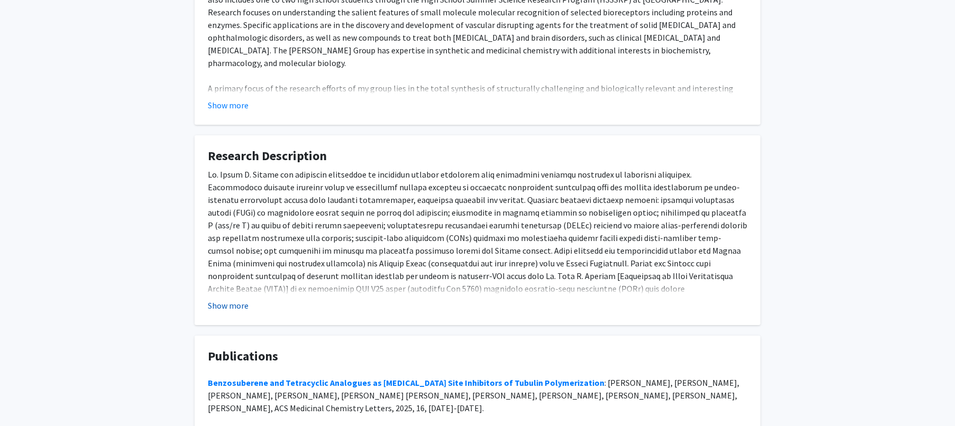
click at [235, 304] on button "Show more" at bounding box center [228, 305] width 41 height 13
click at [235, 304] on p at bounding box center [478, 320] width 540 height 305
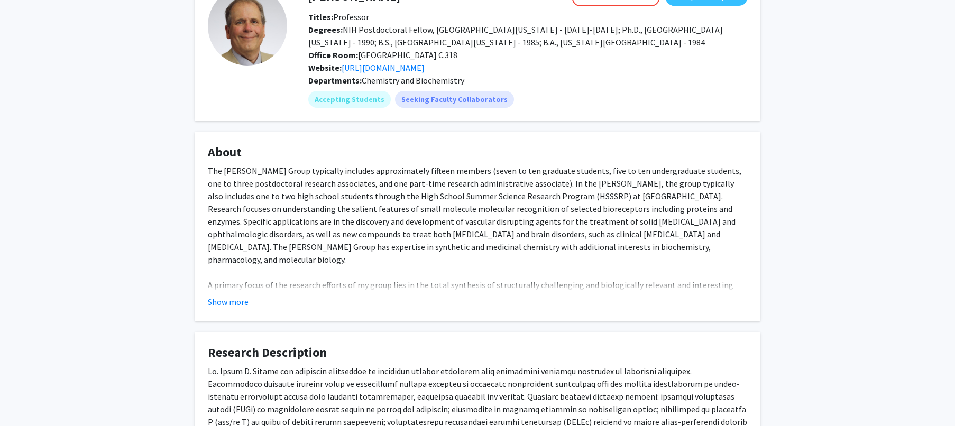
scroll to position [0, 0]
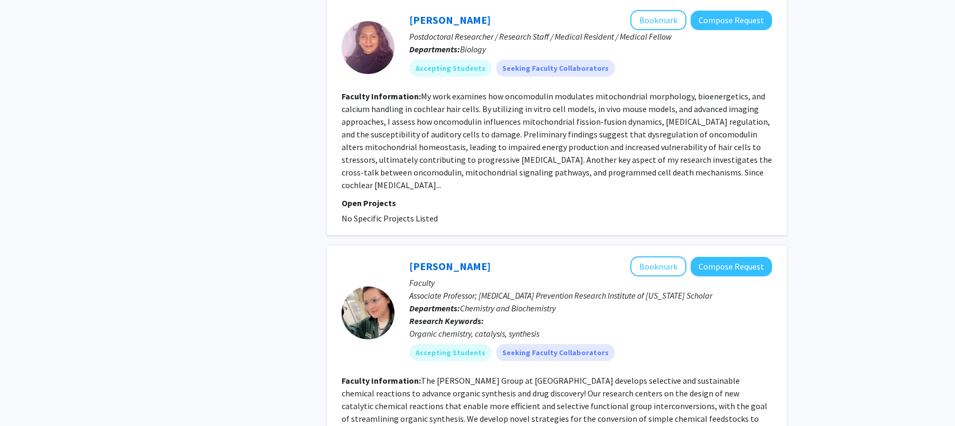
scroll to position [2431, 0]
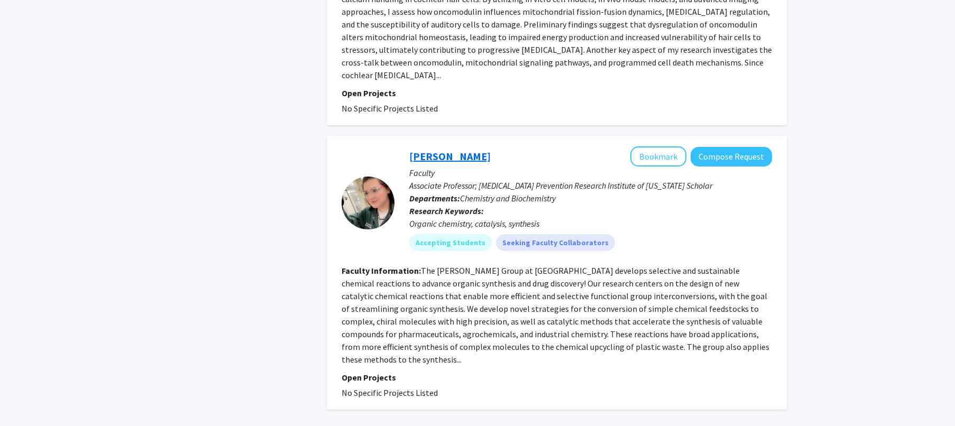
click at [426, 150] on link "[PERSON_NAME]" at bounding box center [449, 156] width 81 height 13
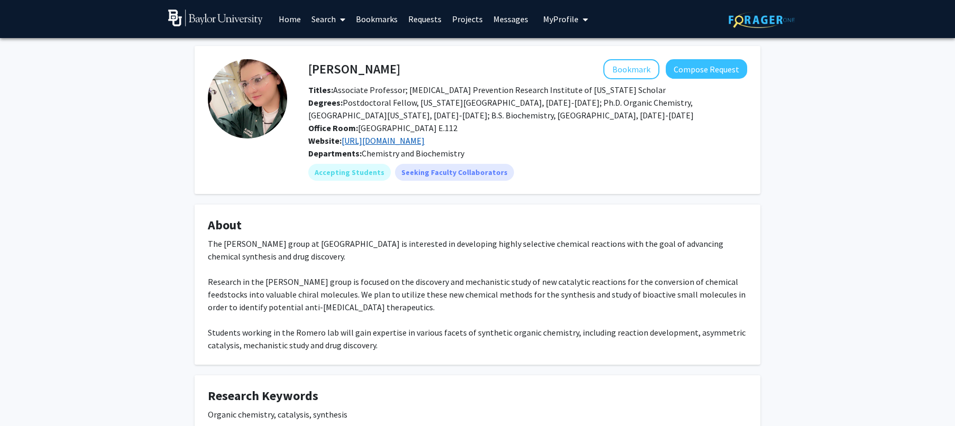
click at [418, 139] on link "[URL][DOMAIN_NAME]" at bounding box center [383, 140] width 83 height 11
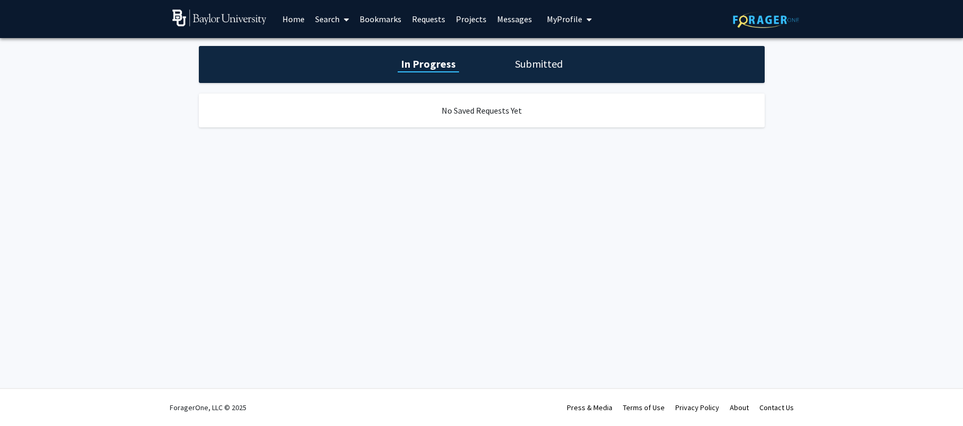
click at [535, 67] on h1 "Submitted" at bounding box center [539, 64] width 54 height 15
click at [448, 69] on h1 "In Progress" at bounding box center [427, 64] width 57 height 15
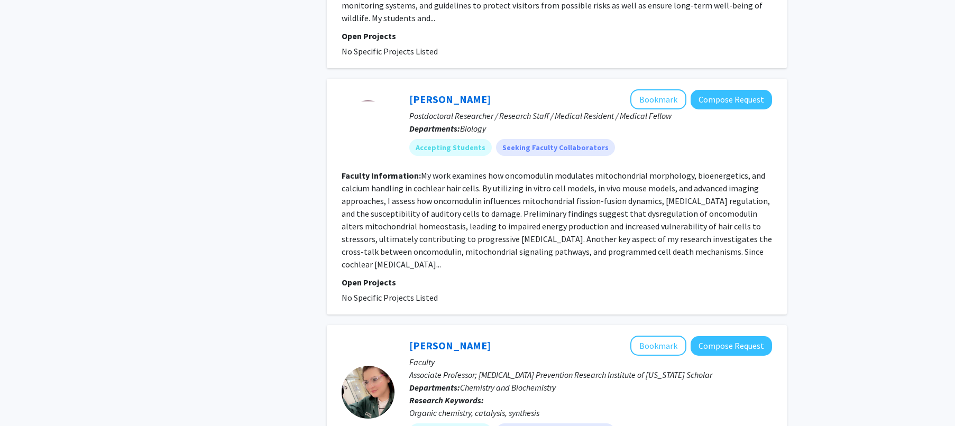
scroll to position [2431, 0]
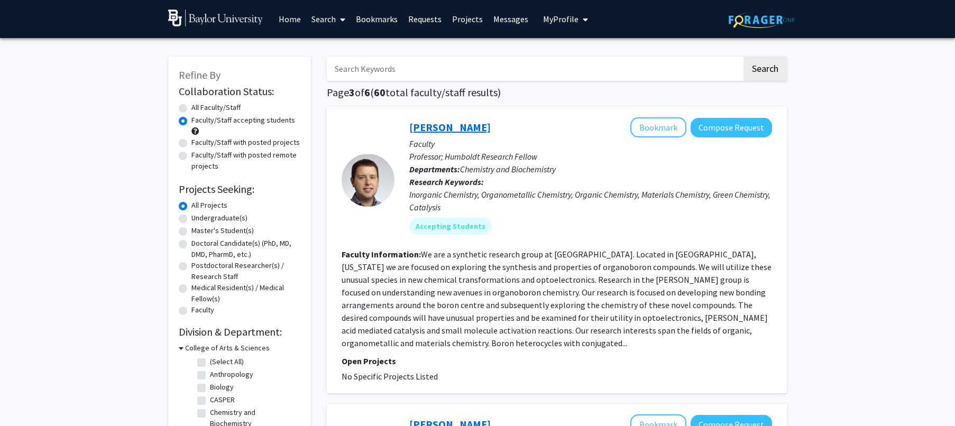
click at [433, 130] on link "[PERSON_NAME]" at bounding box center [449, 127] width 81 height 13
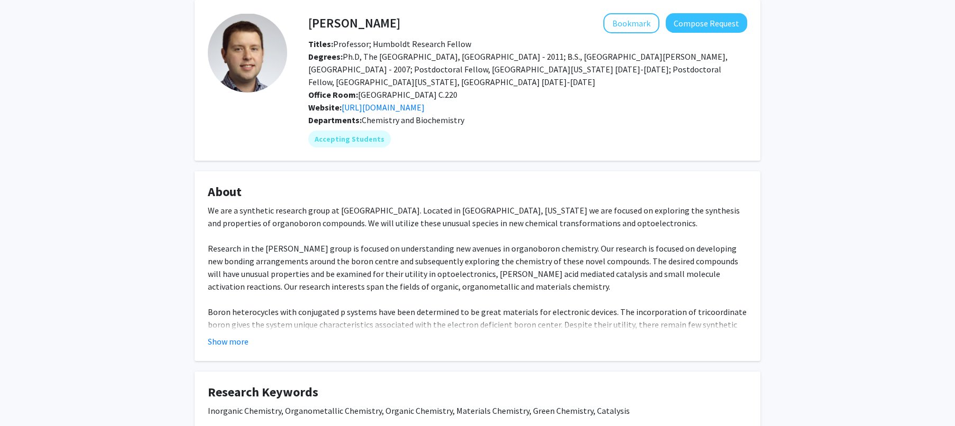
scroll to position [106, 0]
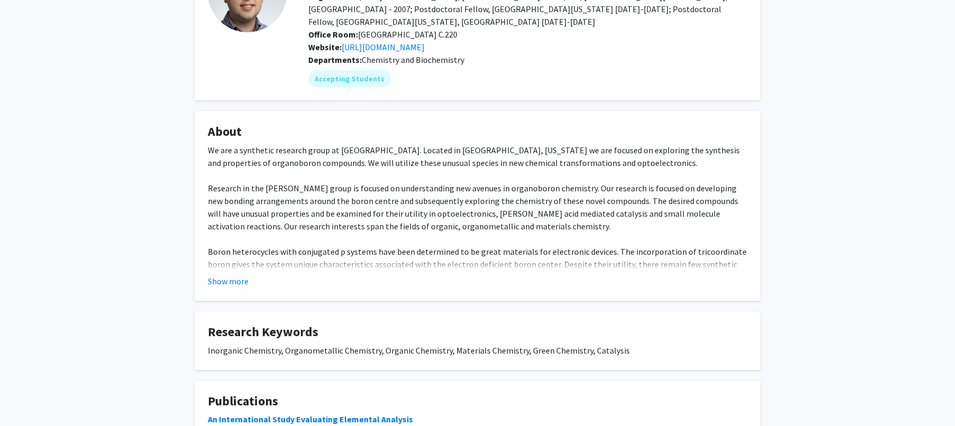
click at [223, 275] on button "Show more" at bounding box center [228, 281] width 41 height 13
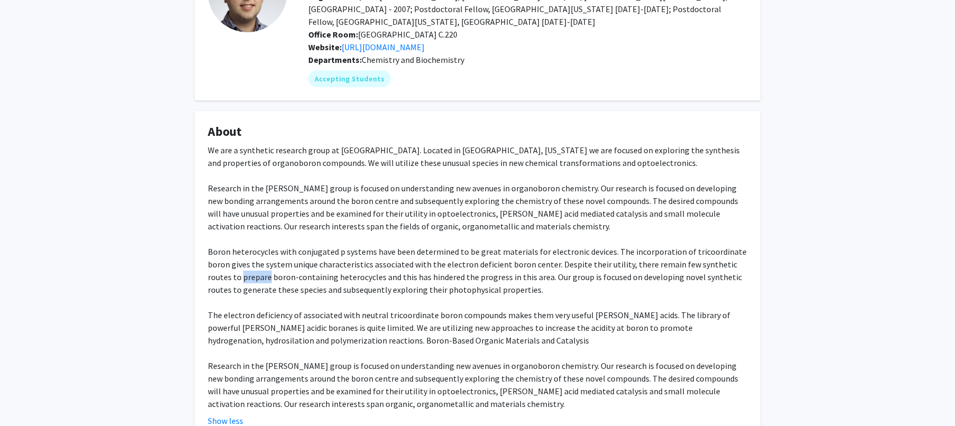
click at [223, 270] on div "We are a synthetic research group at Baylor University. Located in Waco, Texas …" at bounding box center [478, 277] width 540 height 267
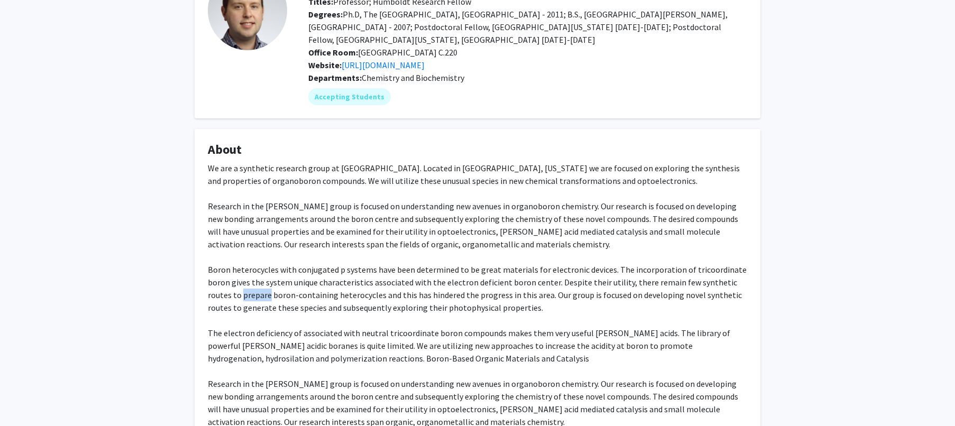
scroll to position [0, 0]
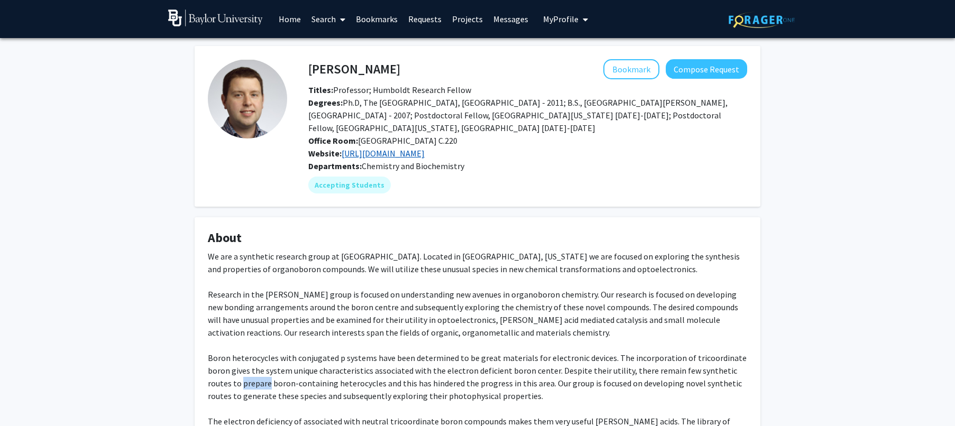
click at [377, 148] on link "https://sites.baylor.edu/caleb_d_martin/15-2/" at bounding box center [383, 153] width 83 height 11
click at [641, 69] on button "Bookmark" at bounding box center [632, 69] width 56 height 20
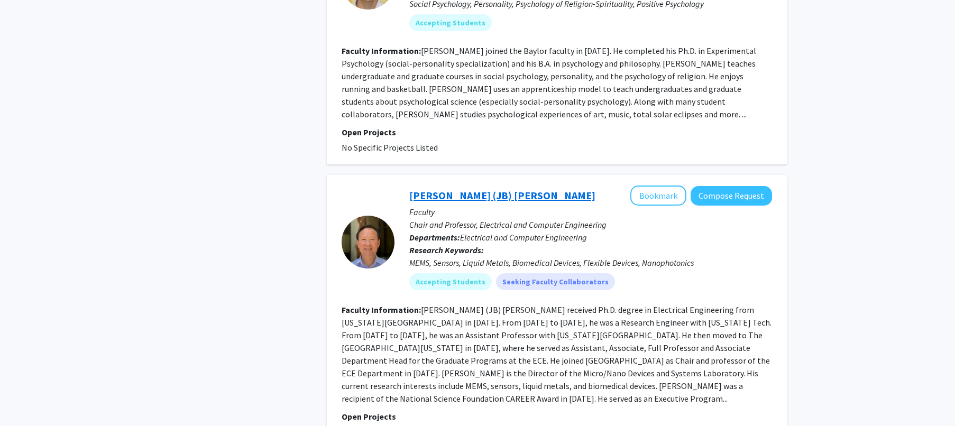
scroll to position [2634, 0]
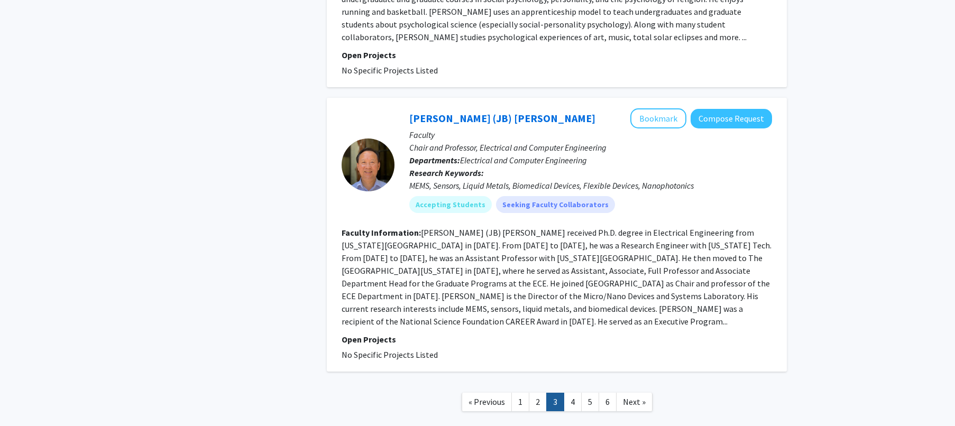
click at [568, 393] on link "4" at bounding box center [573, 402] width 18 height 19
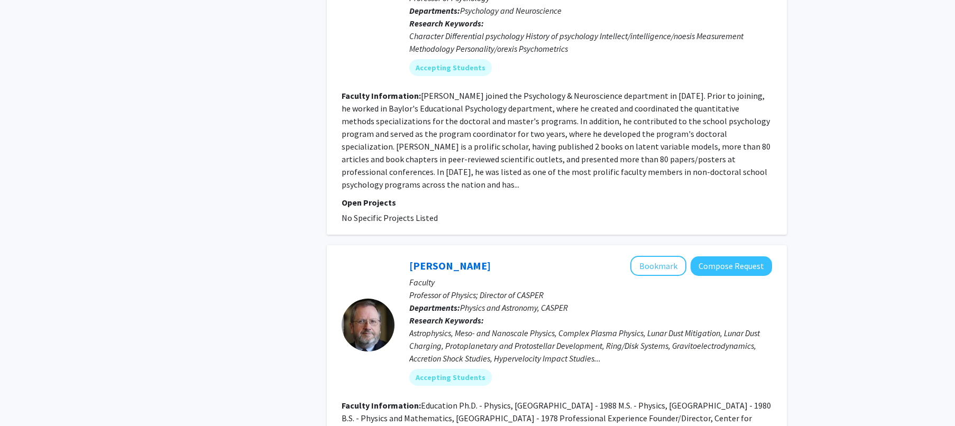
scroll to position [1675, 0]
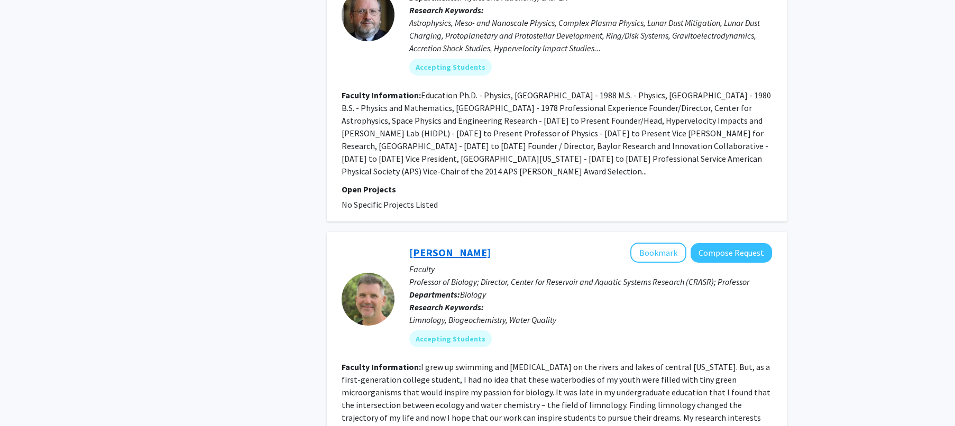
click at [430, 246] on link "Thad Scott" at bounding box center [449, 252] width 81 height 13
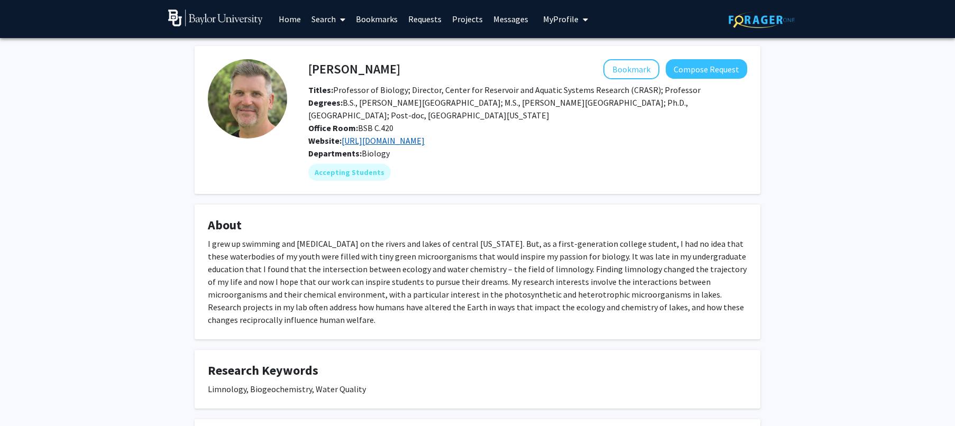
click at [422, 145] on link "https://scholar.google.com/citations?user=Y8p3JqcAAAAJ&hl=en" at bounding box center [383, 140] width 83 height 11
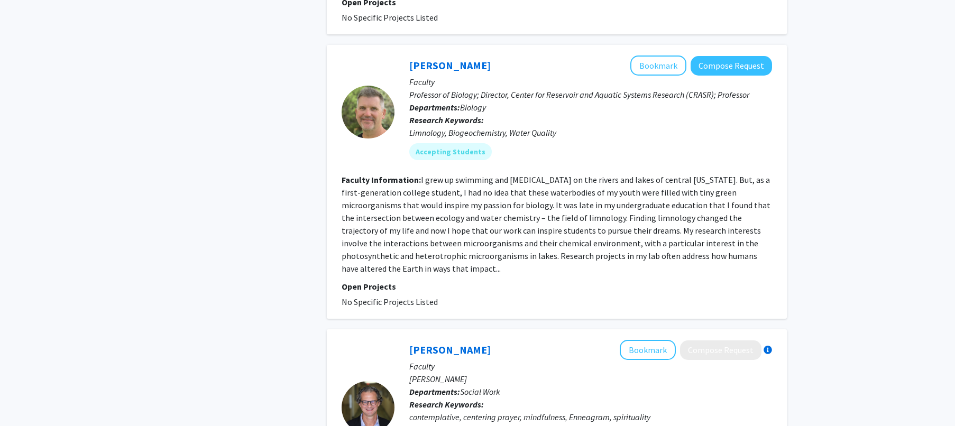
scroll to position [2166, 0]
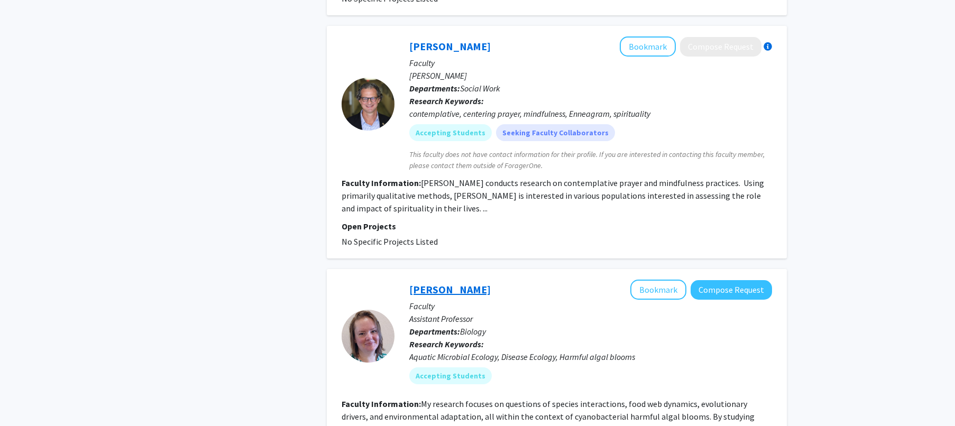
click at [458, 283] on link "Katelyn McKindles" at bounding box center [449, 289] width 81 height 13
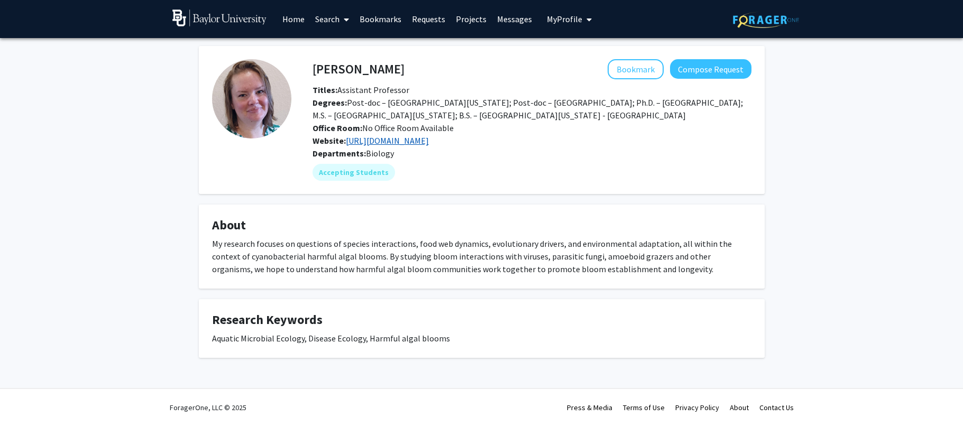
click at [429, 141] on link "https://sites.google.com/view/mckindleslab" at bounding box center [387, 140] width 83 height 11
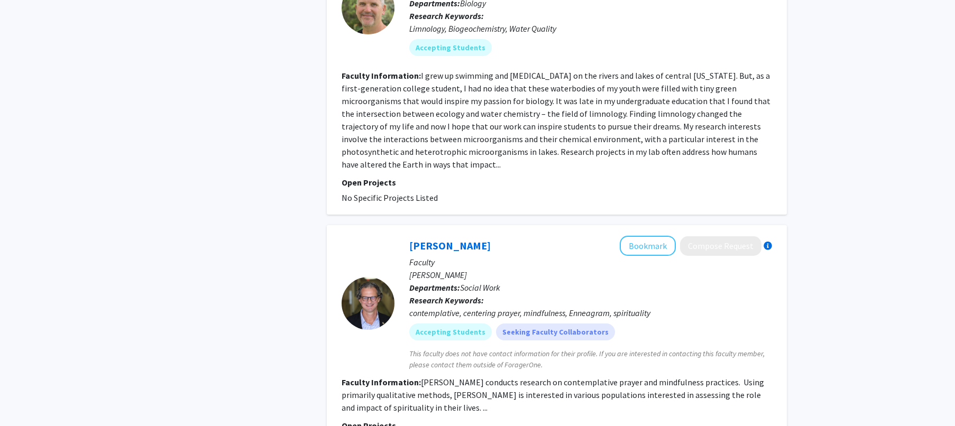
scroll to position [2584, 0]
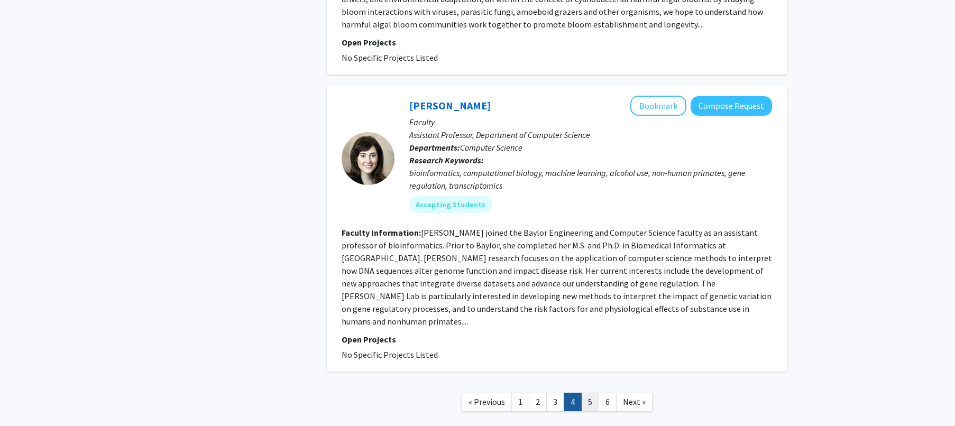
click at [592, 393] on link "5" at bounding box center [590, 402] width 18 height 19
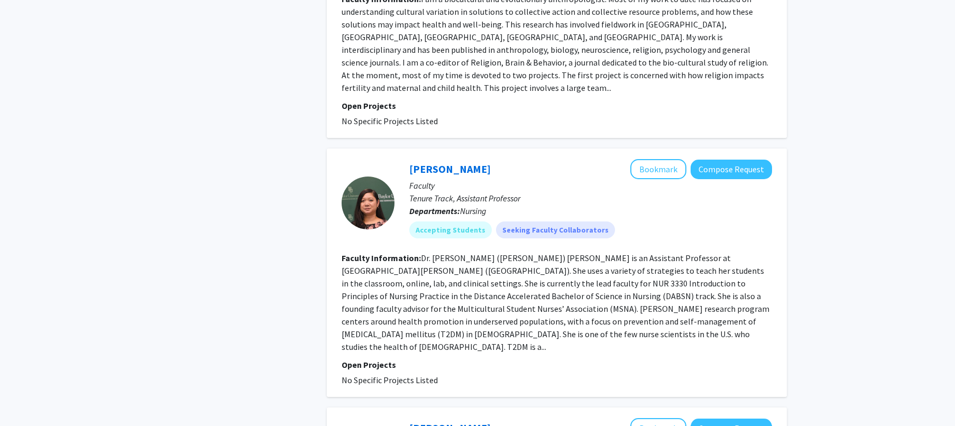
scroll to position [2188, 0]
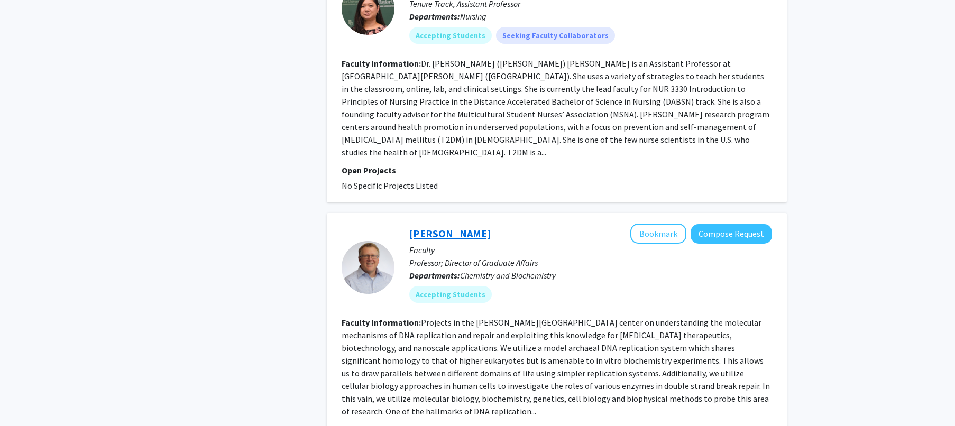
click at [417, 227] on link "[PERSON_NAME]" at bounding box center [449, 233] width 81 height 13
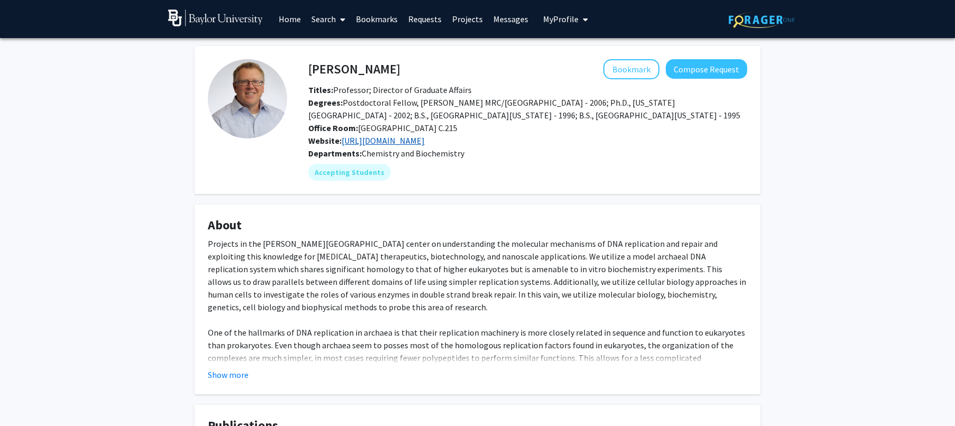
click at [403, 143] on link "https://sites.baylor.edu/trakselisgroup/research-projects/" at bounding box center [383, 140] width 83 height 11
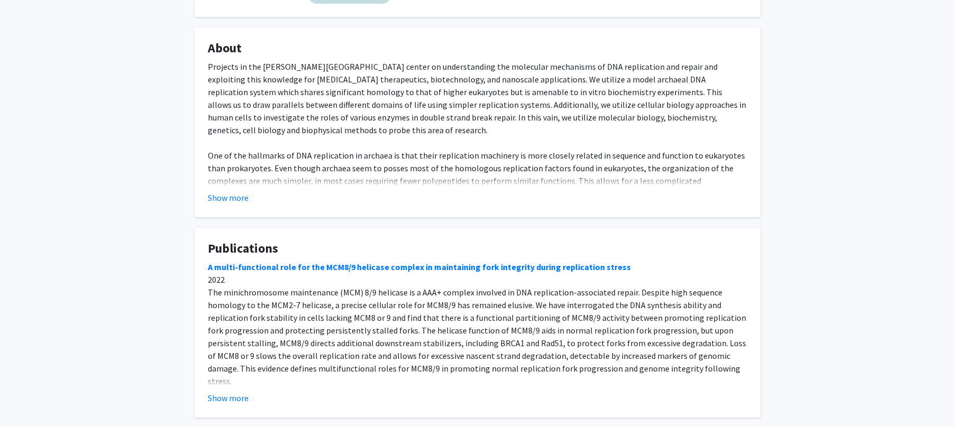
scroll to position [280, 0]
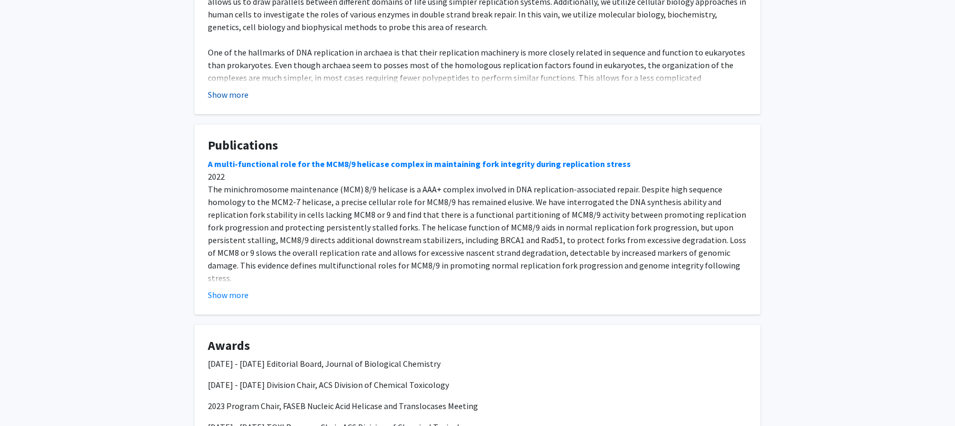
click at [245, 96] on button "Show more" at bounding box center [228, 94] width 41 height 13
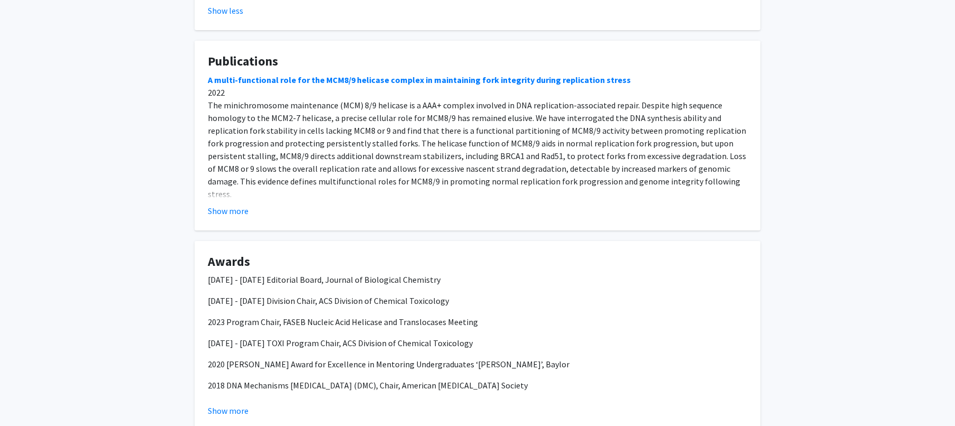
scroll to position [664, 0]
